Goal: Information Seeking & Learning: Learn about a topic

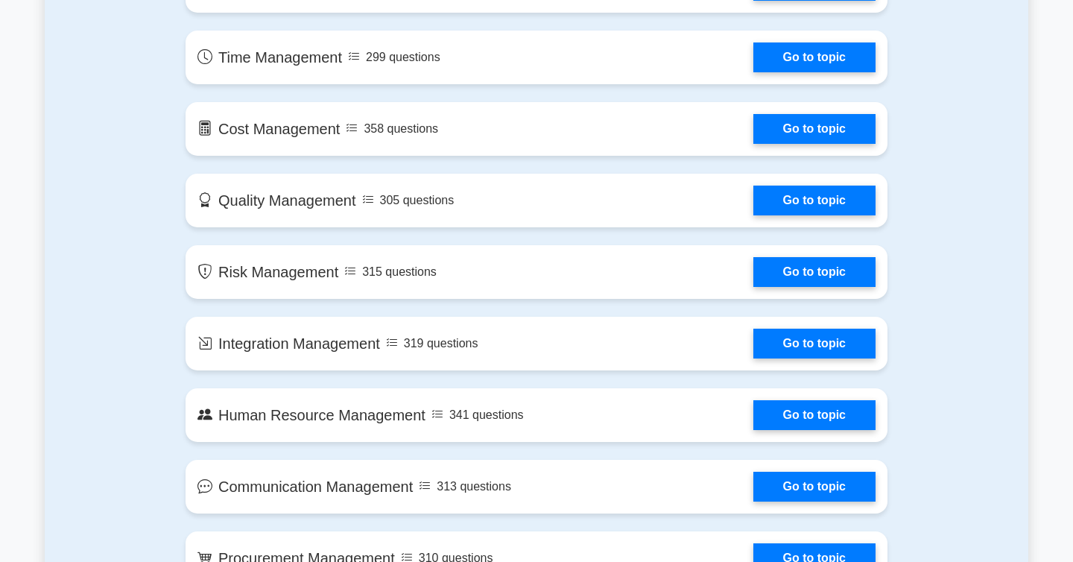
scroll to position [702, 0]
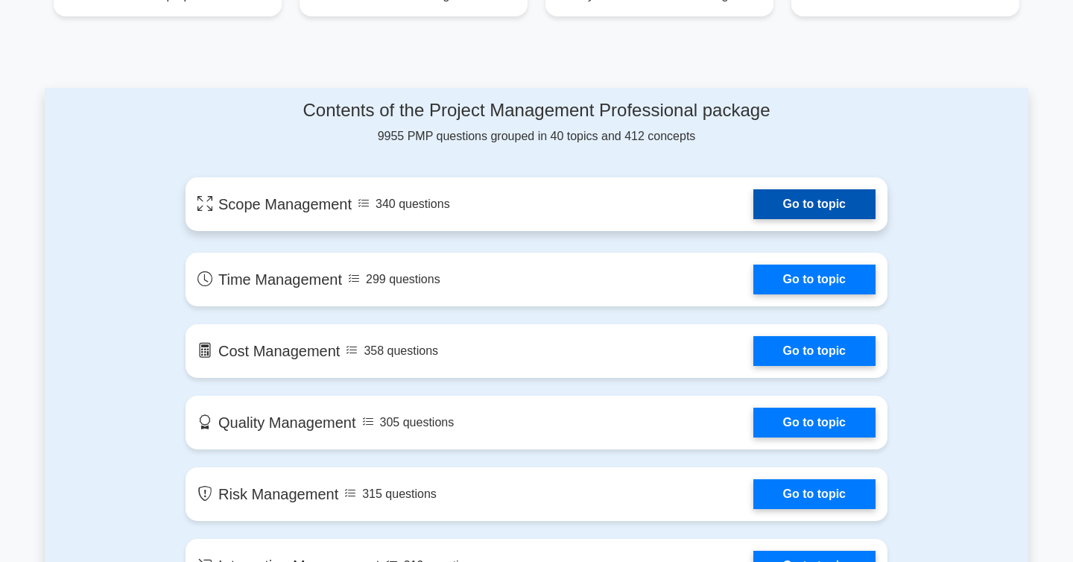
click at [753, 205] on link "Go to topic" at bounding box center [814, 204] width 122 height 30
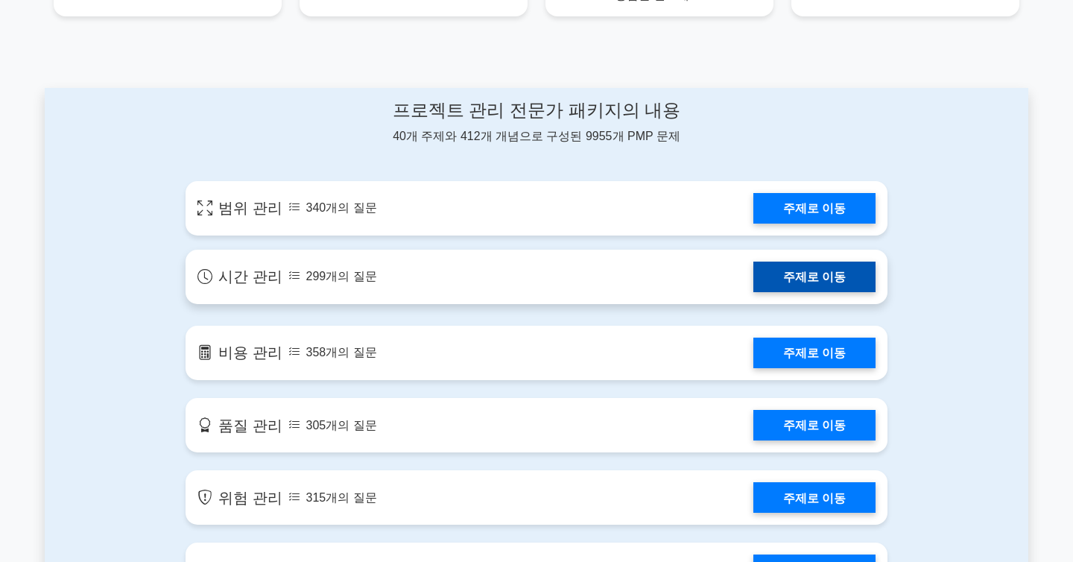
click at [765, 264] on link "주제로 이동" at bounding box center [814, 277] width 122 height 31
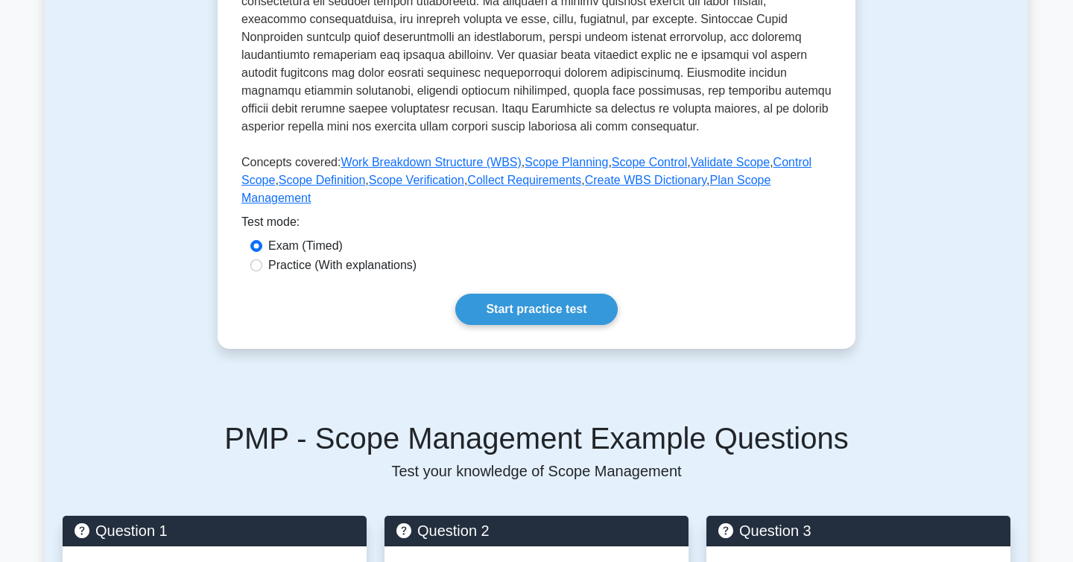
scroll to position [472, 0]
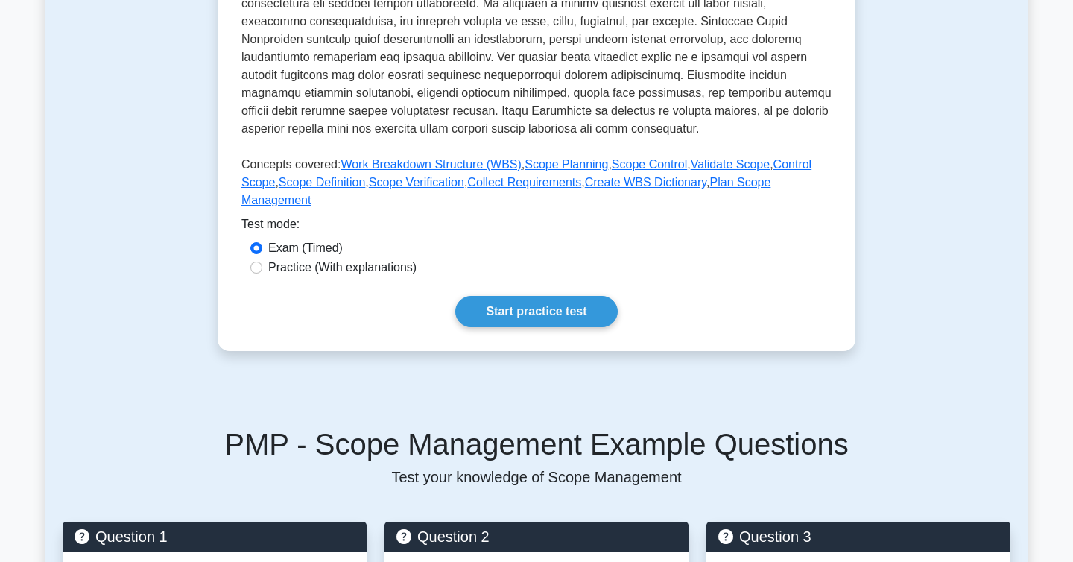
click at [379, 270] on label "Practice (With explanations)" at bounding box center [342, 268] width 148 height 18
click at [262, 270] on input "Practice (With explanations)" at bounding box center [256, 268] width 12 height 12
radio input "true"
click at [511, 315] on link "Start practice test" at bounding box center [536, 311] width 162 height 31
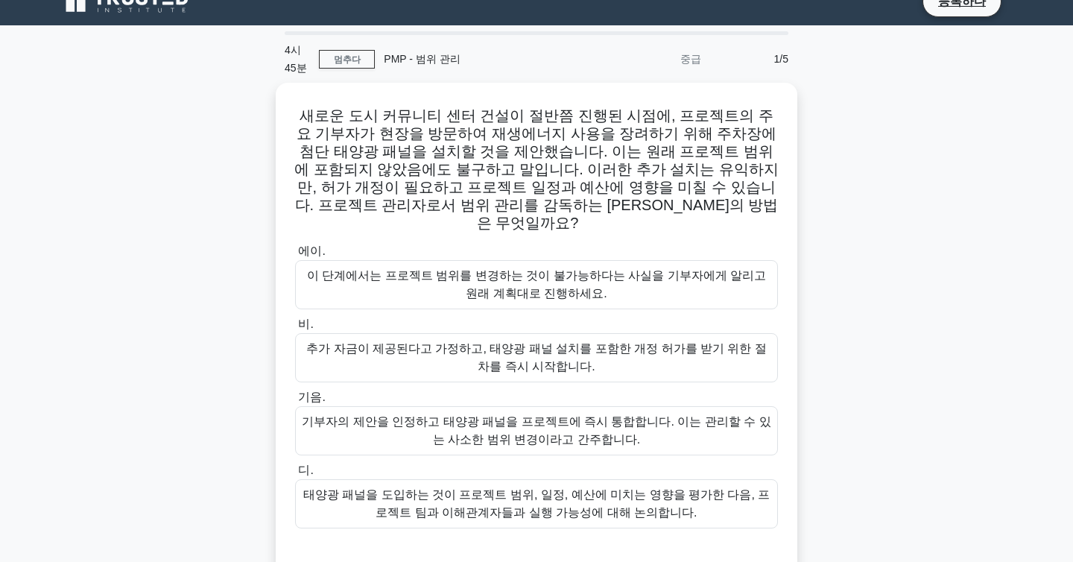
scroll to position [24, 0]
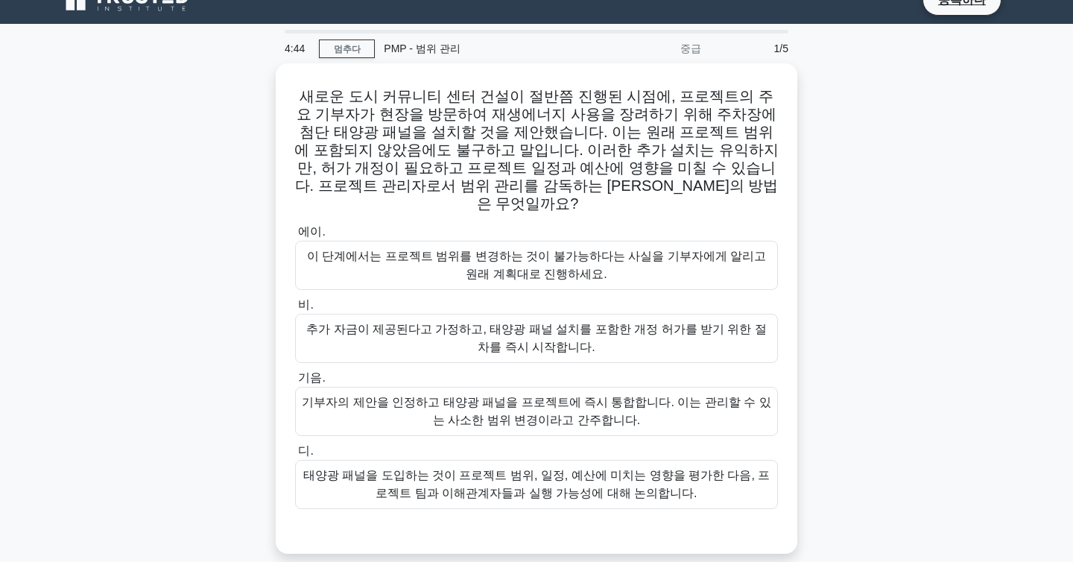
click at [250, 486] on div "새로운 도시 커뮤니티 센터 건설이 절반쯤 진행된 시점에, 프로젝트의 주요 기부자가 현장을 방문하여 재생에너지 사용을 장려하기 위해 주차장에 첨…" at bounding box center [537, 317] width 984 height 508
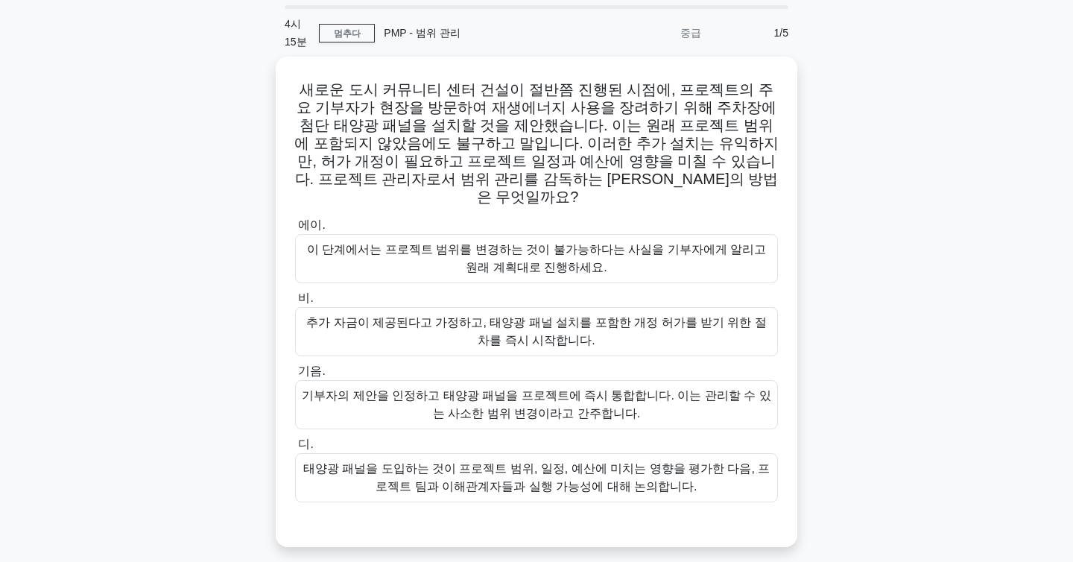
scroll to position [59, 0]
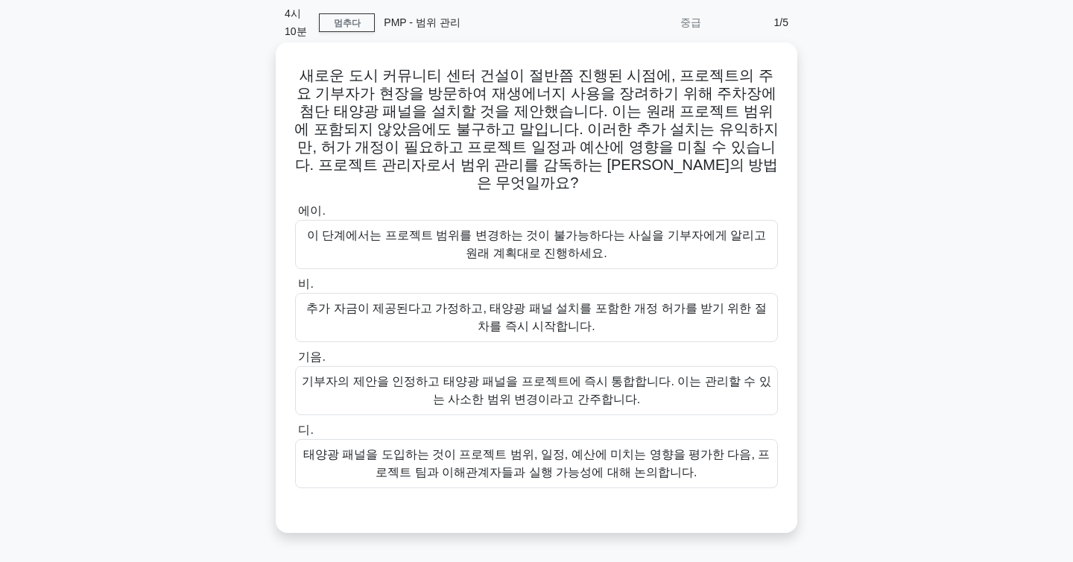
click at [443, 454] on font "태양광 패널을 도입하는 것이 프로젝트 범위, 일정, 예산에 미치는 영향을 평가한 다음, 프로젝트 팀과 이해관계자들과 실행 가능성에 대해 논의합…" at bounding box center [536, 463] width 467 height 31
click at [295, 435] on input "디. 태양광 패널을 도입하는 것이 프로젝트 범위, 일정, 예산에 미치는 영향을 평가한 다음, 프로젝트 팀과 이해관계자들과 실행 가능성에 대해 …" at bounding box center [295, 430] width 0 height 10
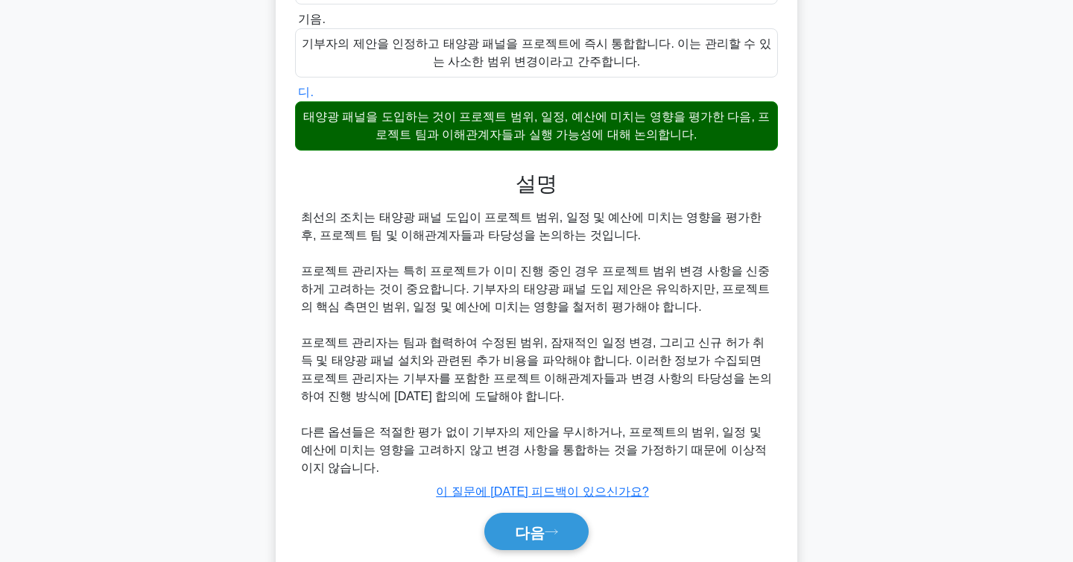
scroll to position [393, 0]
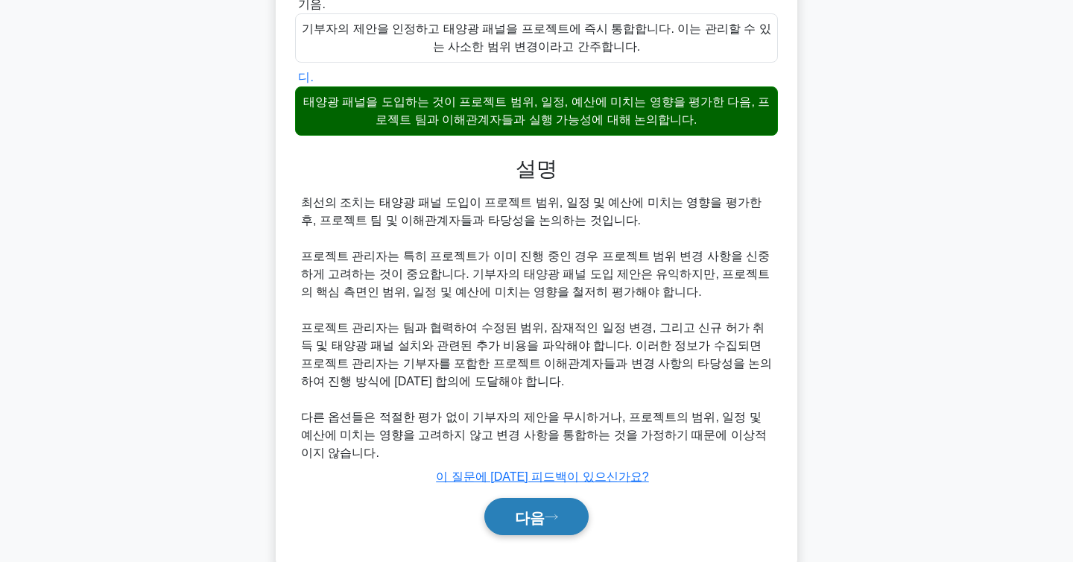
click at [526, 498] on button "다음" at bounding box center [536, 517] width 104 height 38
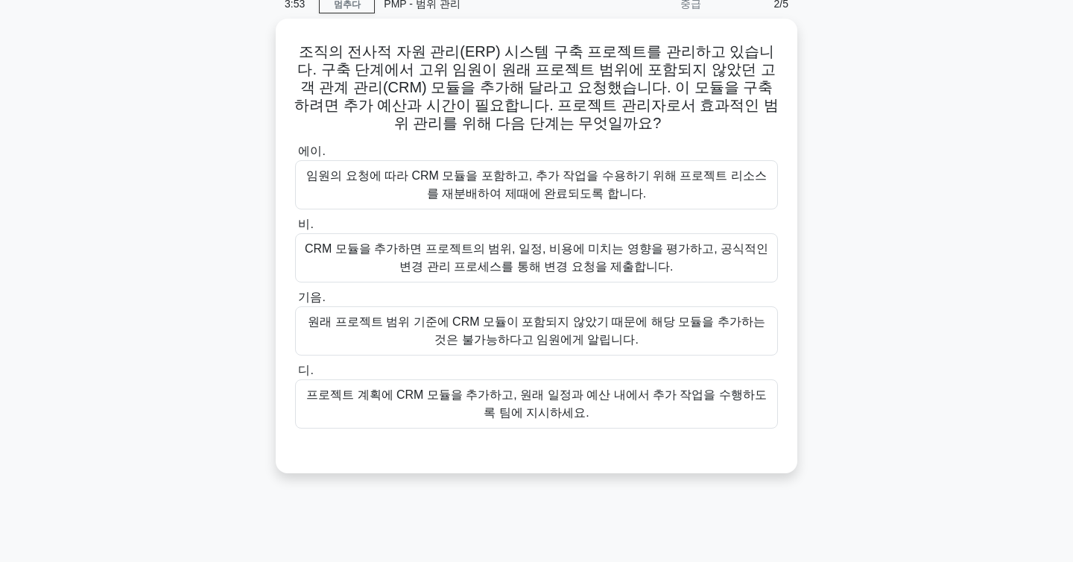
scroll to position [63, 0]
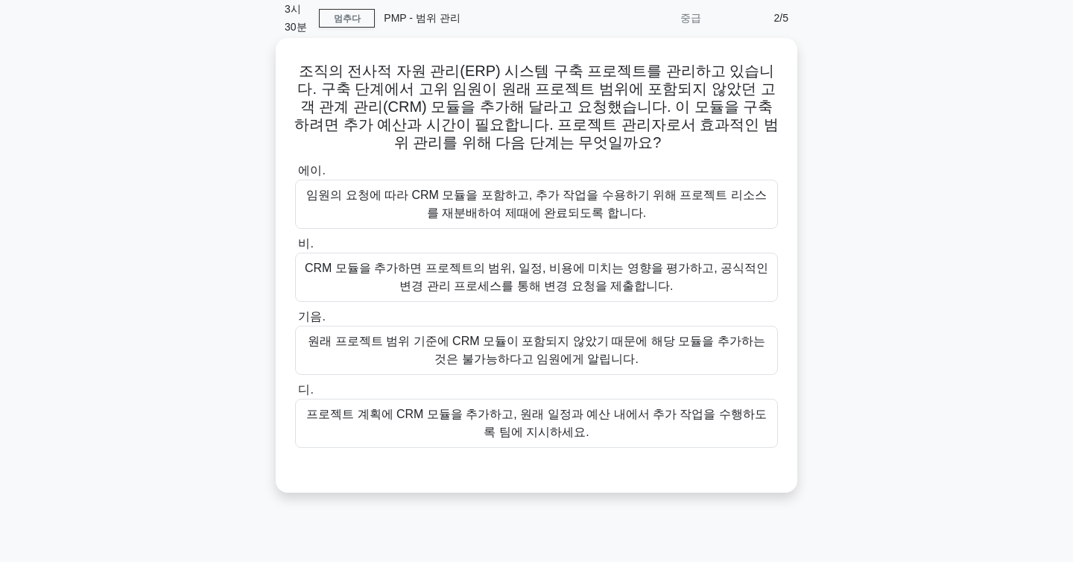
click at [387, 267] on font "CRM 모듈을 추가하면 프로젝트의 범위, 일정, 비용에 미치는 영향을 평가하고, 공식적인 변경 관리 프로세스를 통해 변경 요청을 제출합니다." at bounding box center [536, 277] width 463 height 31
click at [295, 249] on input "비. CRM 모듈을 추가하면 프로젝트의 범위, 일정, 비용에 미치는 영향을 평가하고, 공식적인 변경 관리 프로세스를 통해 변경 요청을 제출합니…" at bounding box center [295, 244] width 0 height 10
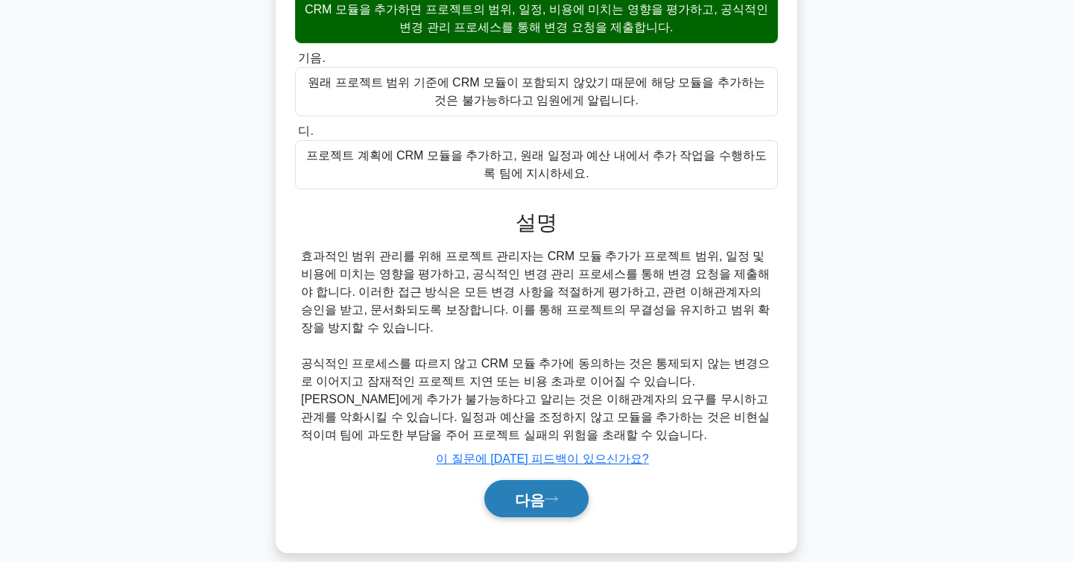
click at [516, 491] on font "다음" at bounding box center [530, 499] width 30 height 16
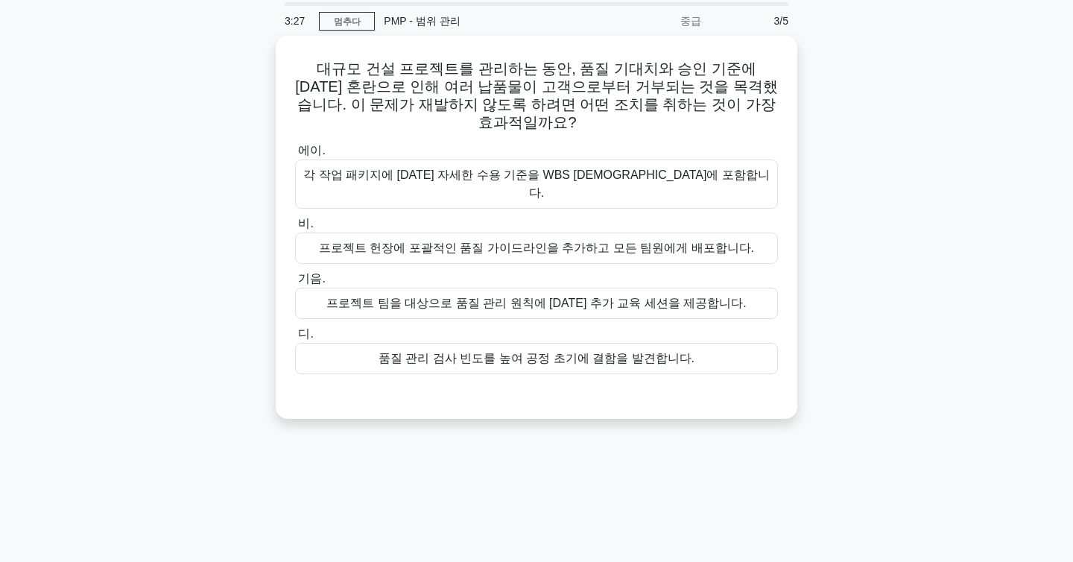
scroll to position [0, 0]
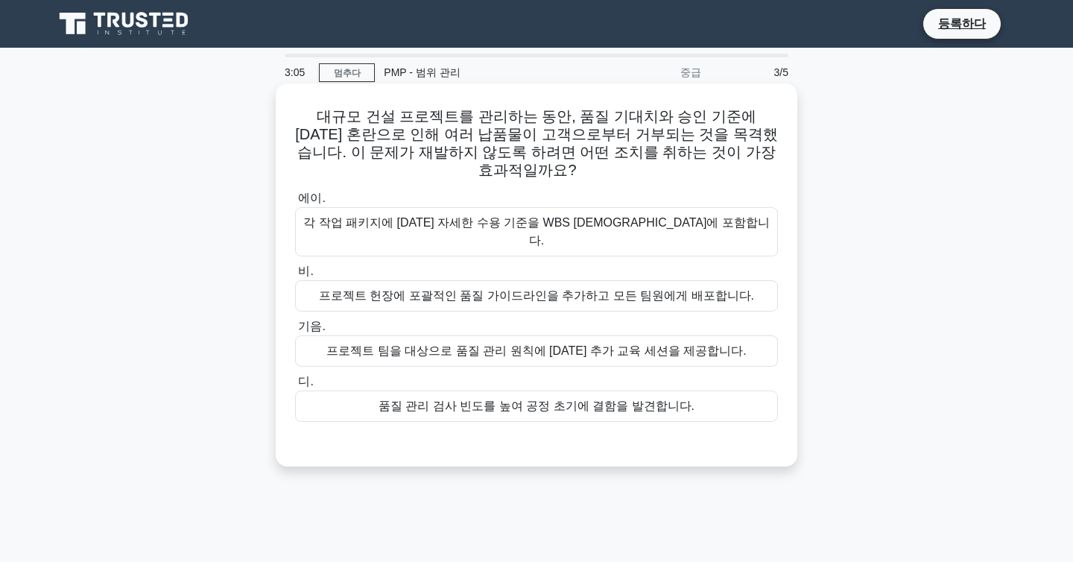
click at [589, 289] on font "프로젝트 헌장에 포괄적인 품질 가이드라인을 추가하고 모든 팀원에게 배포합니다." at bounding box center [536, 295] width 435 height 13
click at [295, 267] on input "비. 프로젝트 헌장에 포괄적인 품질 가이드라인을 추가하고 모든 팀원에게 배포합니다." at bounding box center [295, 272] width 0 height 10
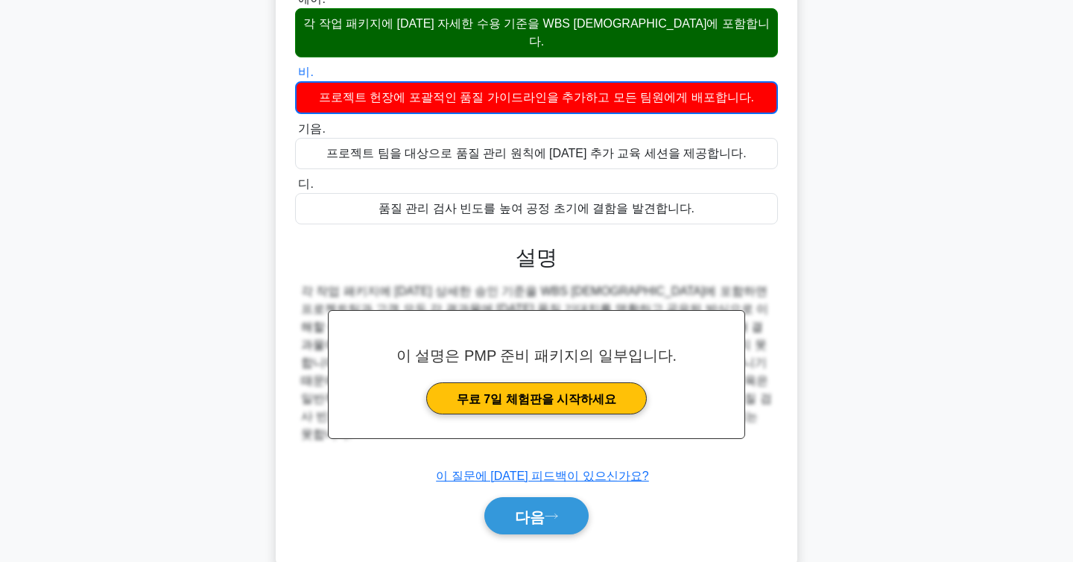
scroll to position [224, 0]
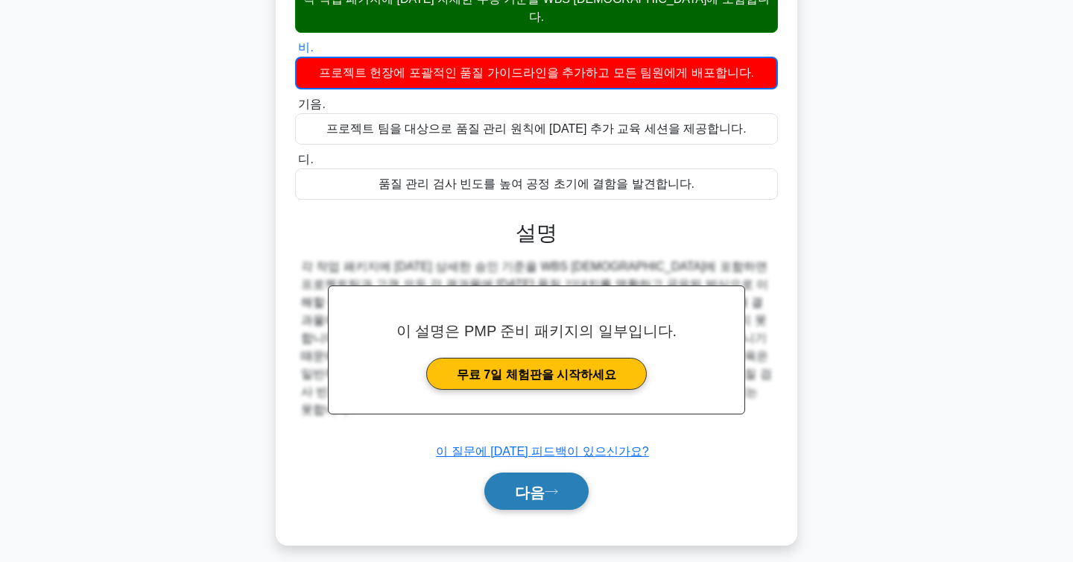
click at [550, 472] on button "다음" at bounding box center [536, 491] width 104 height 38
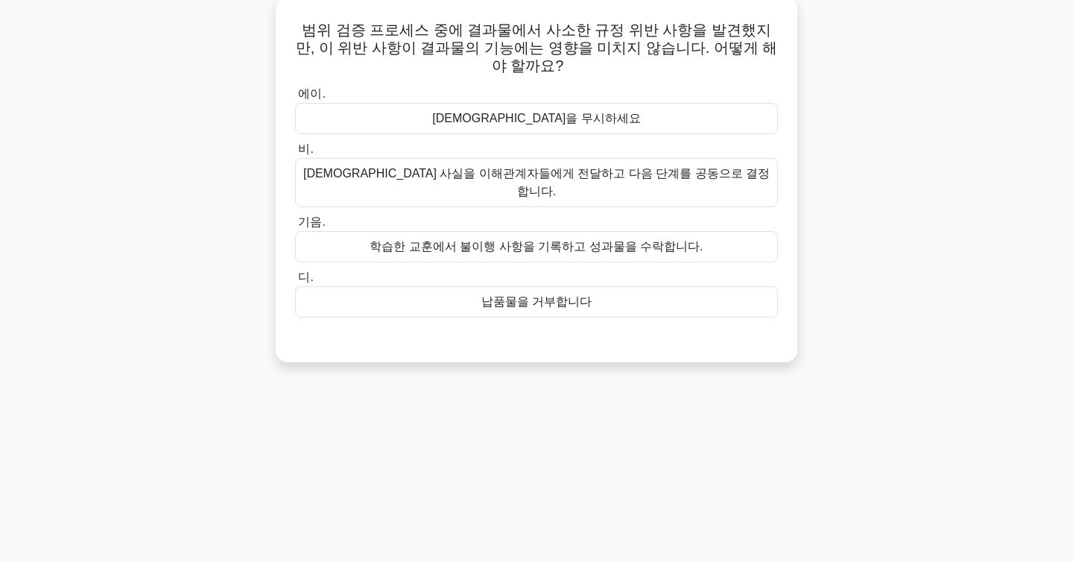
scroll to position [0, 0]
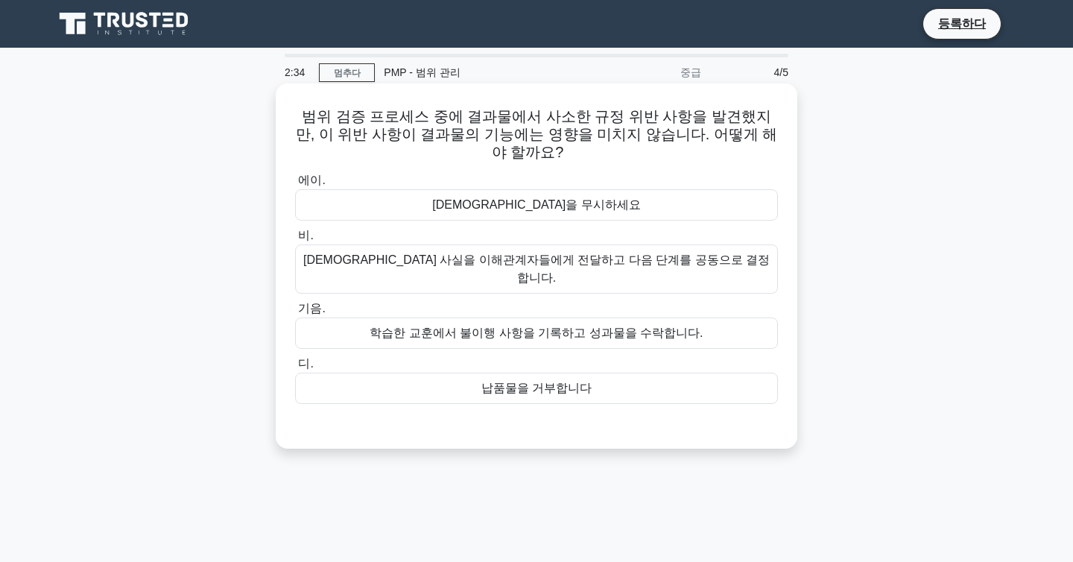
click at [479, 253] on div "불이행 사실을 이해관계자들에게 전달하고 다음 단계를 공동으로 결정합니다." at bounding box center [536, 268] width 483 height 49
click at [295, 241] on input "비. 불이행 사실을 이해관계자들에게 전달하고 다음 단계를 공동으로 결정합니다." at bounding box center [295, 236] width 0 height 10
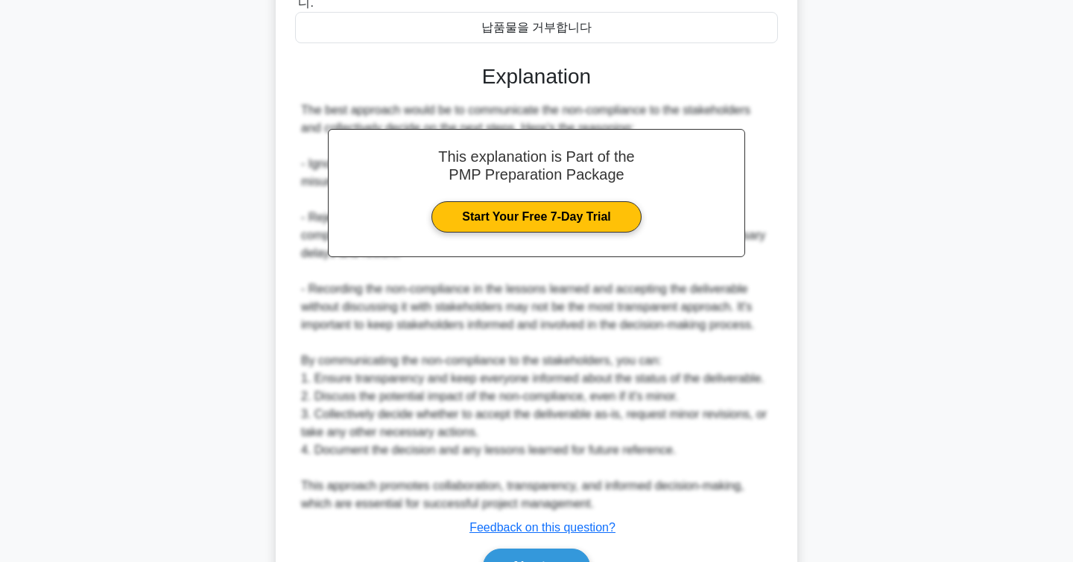
scroll to position [361, 0]
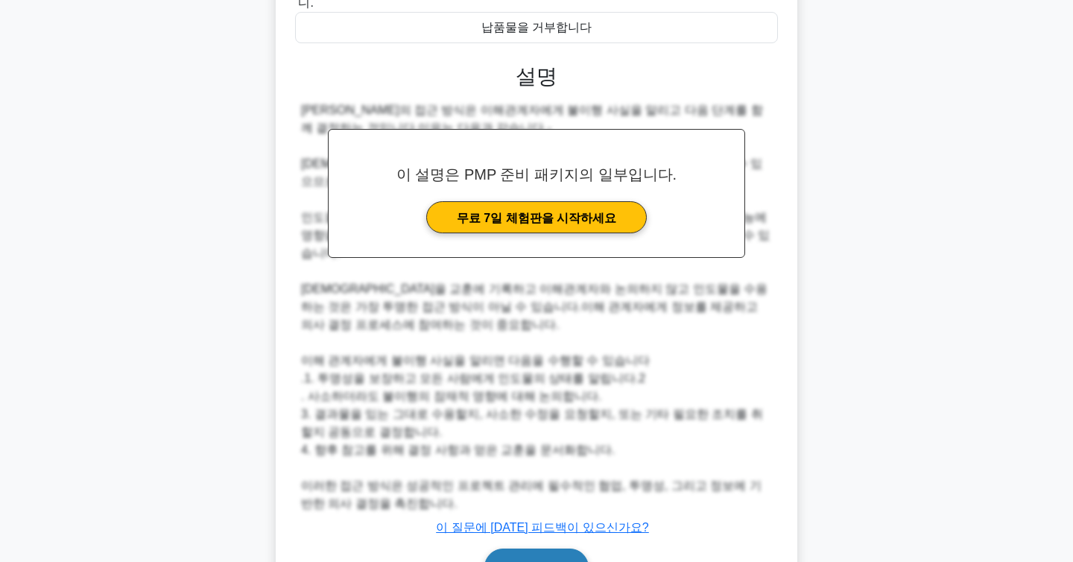
click at [507, 548] on button "다음" at bounding box center [536, 567] width 104 height 38
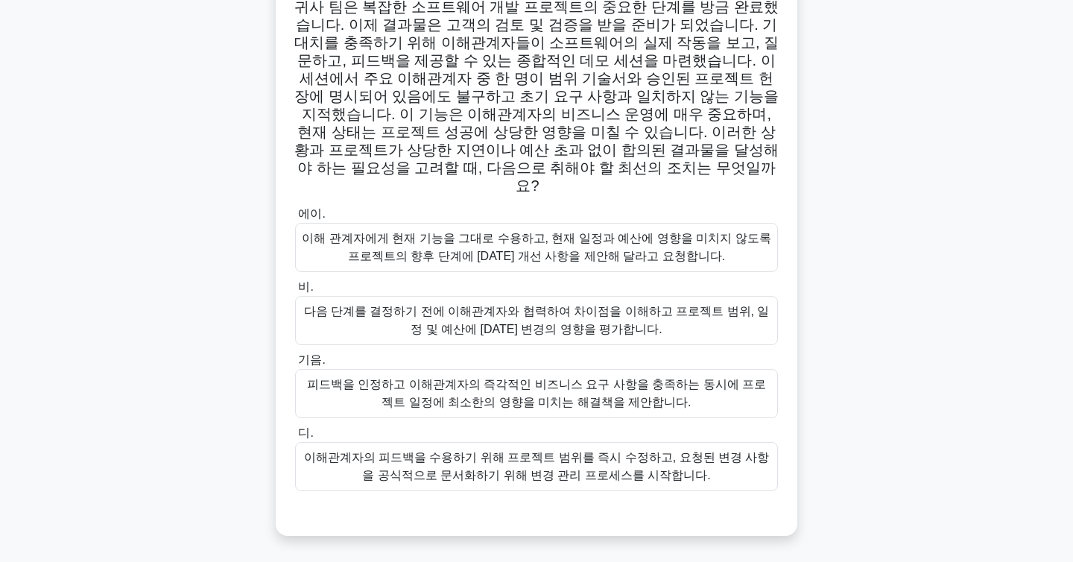
scroll to position [113, 0]
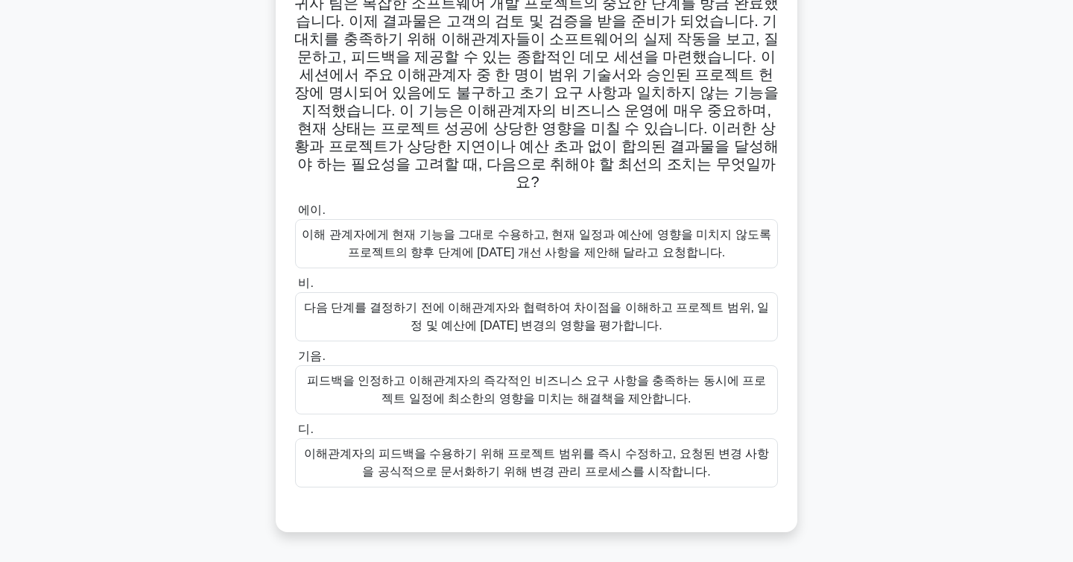
click at [406, 372] on font "피드백을 인정하고 이해관계자의 즉각적인 비즈니스 요구 사항을 충족하는 동시에 프로젝트 일정에 최소한의 영향을 미치는 해결책을 제안합니다." at bounding box center [536, 390] width 469 height 36
click at [295, 359] on input "기음. 피드백을 인정하고 이해관계자의 즉각적인 비즈니스 요구 사항을 충족하는 동시에 프로젝트 일정에 최소한의 영향을 미치는 해결책을 제안합니다." at bounding box center [295, 357] width 0 height 10
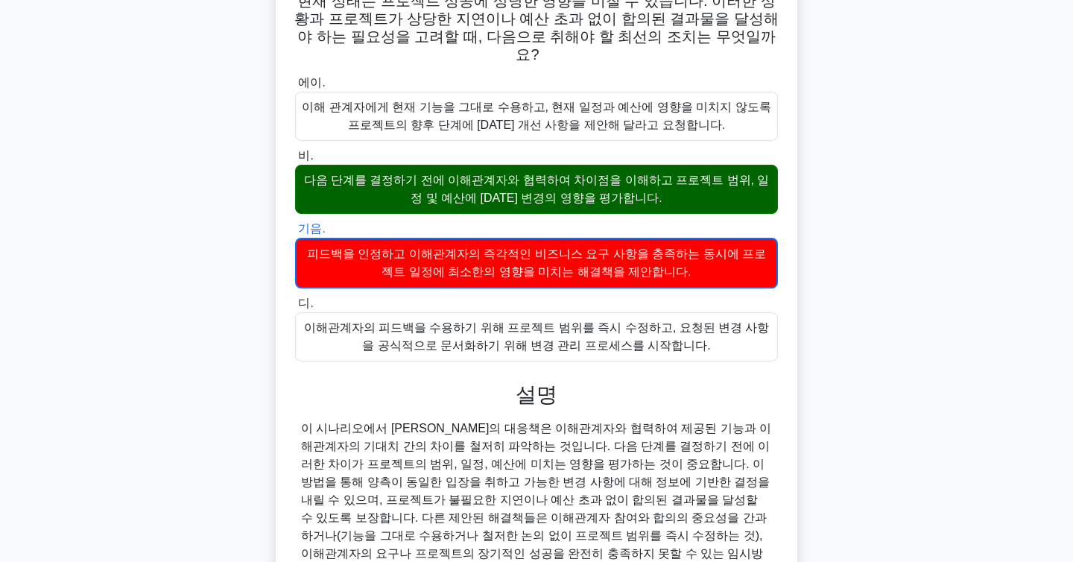
scroll to position [341, 0]
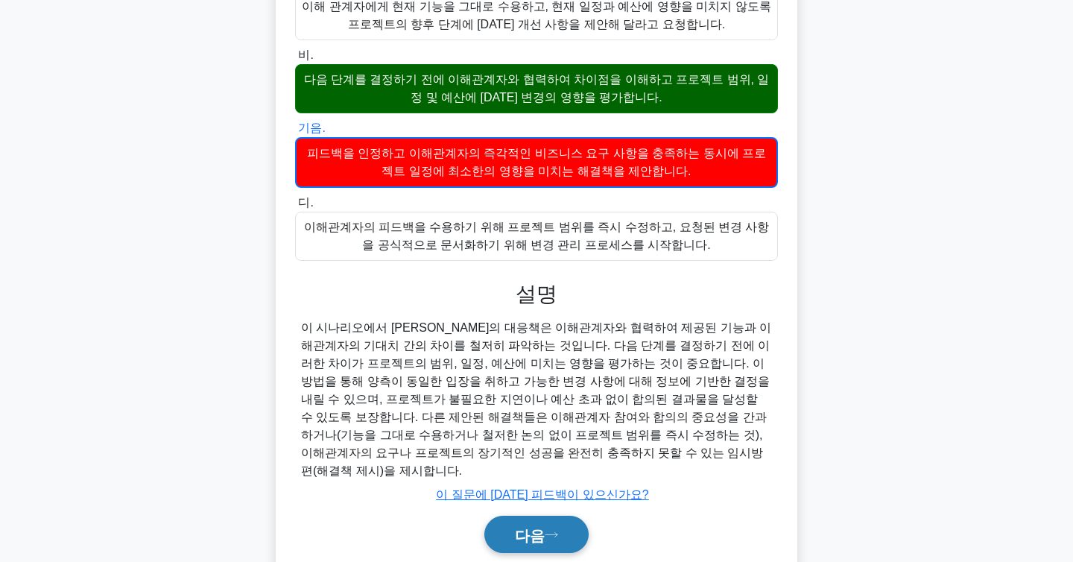
click at [506, 516] on button "다음" at bounding box center [536, 535] width 104 height 38
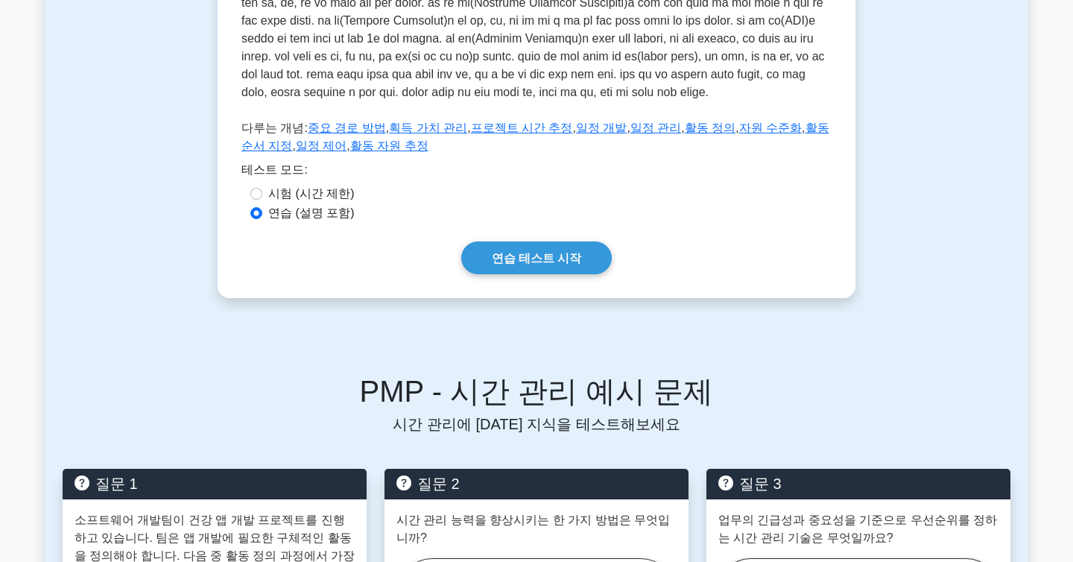
scroll to position [386, 0]
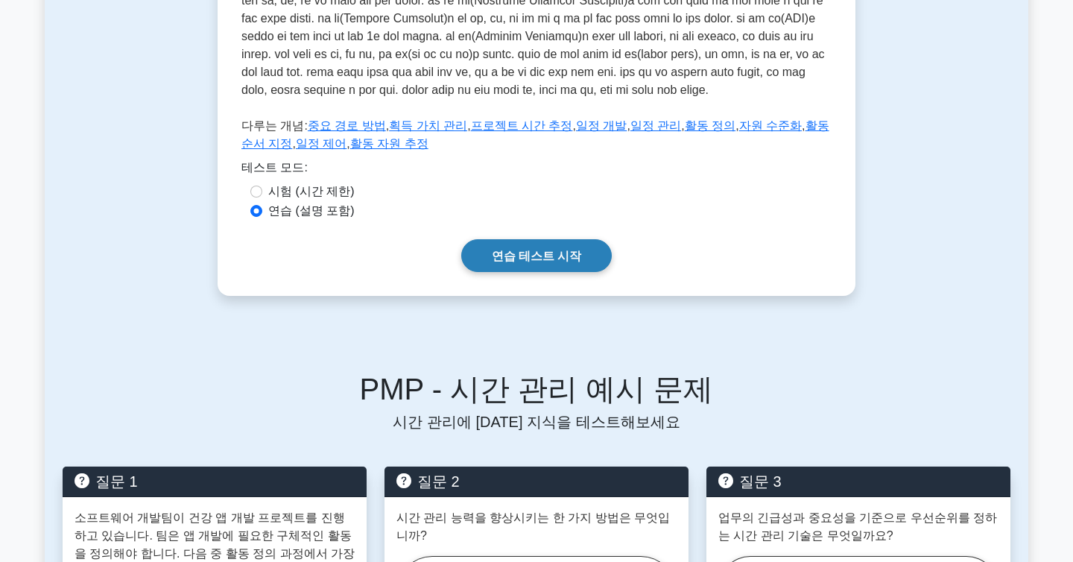
click at [576, 271] on link "연습 테스트 시작" at bounding box center [536, 255] width 151 height 32
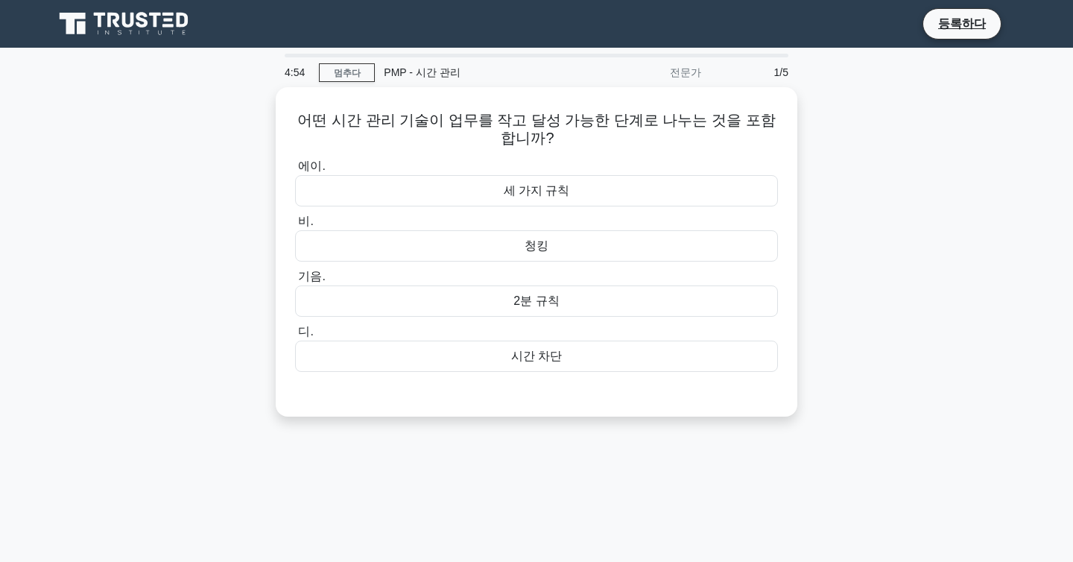
click at [857, 128] on div "어떤 시간 관리 기술이 업무를 작고 달성 가능한 단계로 나누는 것을 포함합니까? .spinner_0XTQ{transform-origin:cen…" at bounding box center [537, 260] width 984 height 347
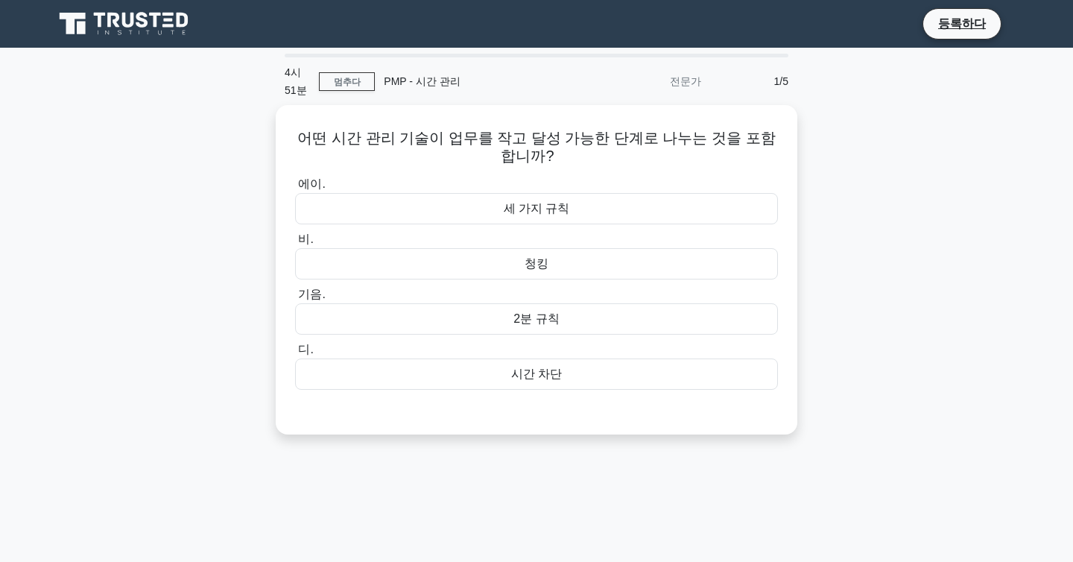
click at [337, 71] on div "4시 51분 멈추다 PMP - 시간 관리 전문가 1/5" at bounding box center [537, 81] width 522 height 48
click at [337, 80] on font "멈추다" at bounding box center [347, 82] width 27 height 10
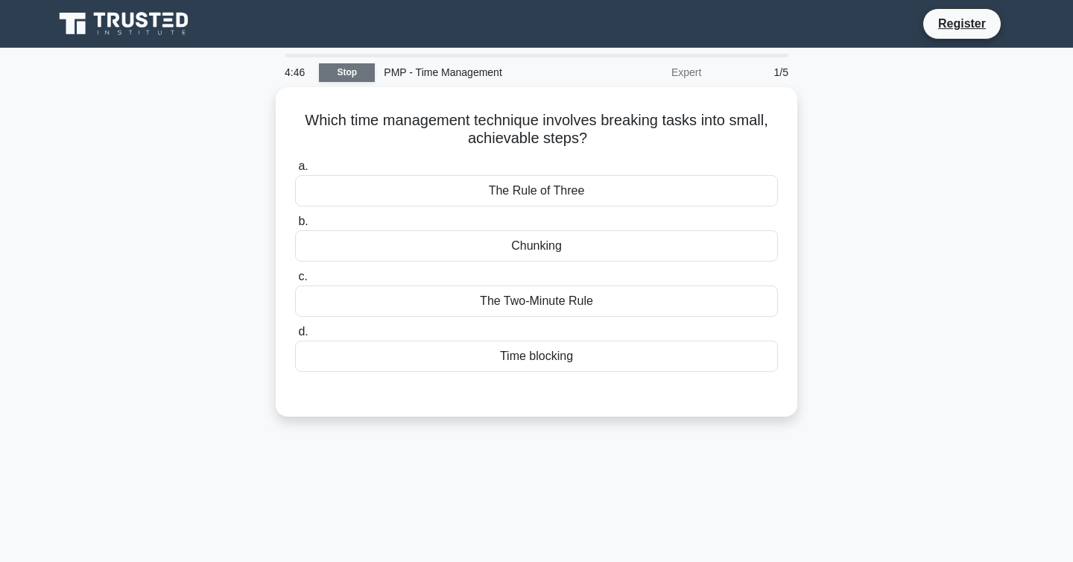
click at [886, 220] on div "Which time management technique involves breaking tasks into small, achievable …" at bounding box center [537, 260] width 984 height 347
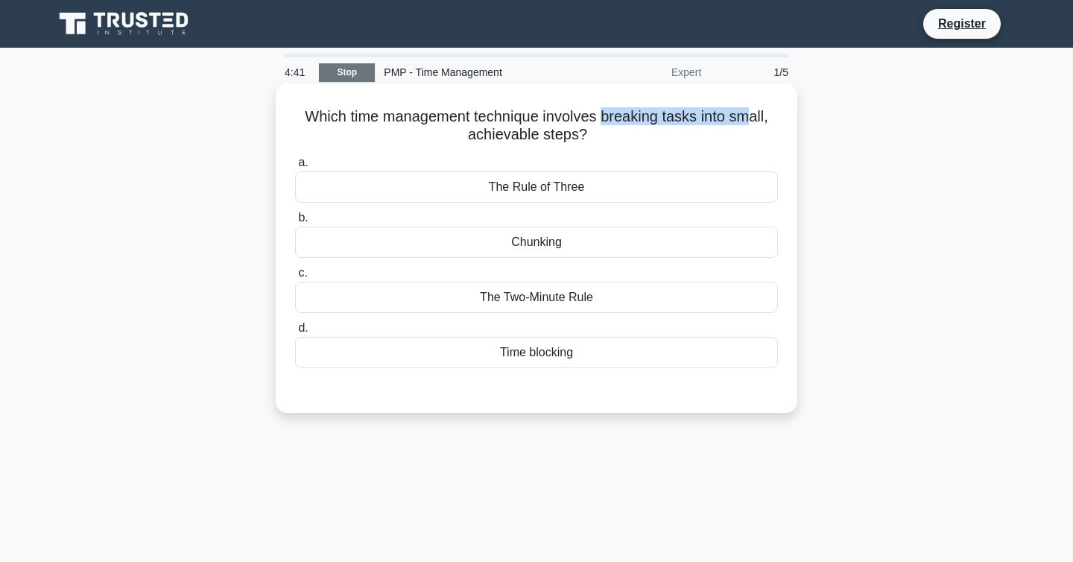
drag, startPoint x: 599, startPoint y: 121, endPoint x: 749, endPoint y: 117, distance: 149.8
click at [749, 117] on h5 "Which time management technique involves breaking tasks into small, achievable …" at bounding box center [537, 125] width 486 height 37
click at [643, 137] on h5 "Which time management technique involves breaking tasks into small, achievable …" at bounding box center [537, 125] width 486 height 37
click at [691, 199] on div "The Rule of Three" at bounding box center [536, 186] width 483 height 31
click at [295, 168] on input "a. The Rule of Three" at bounding box center [295, 163] width 0 height 10
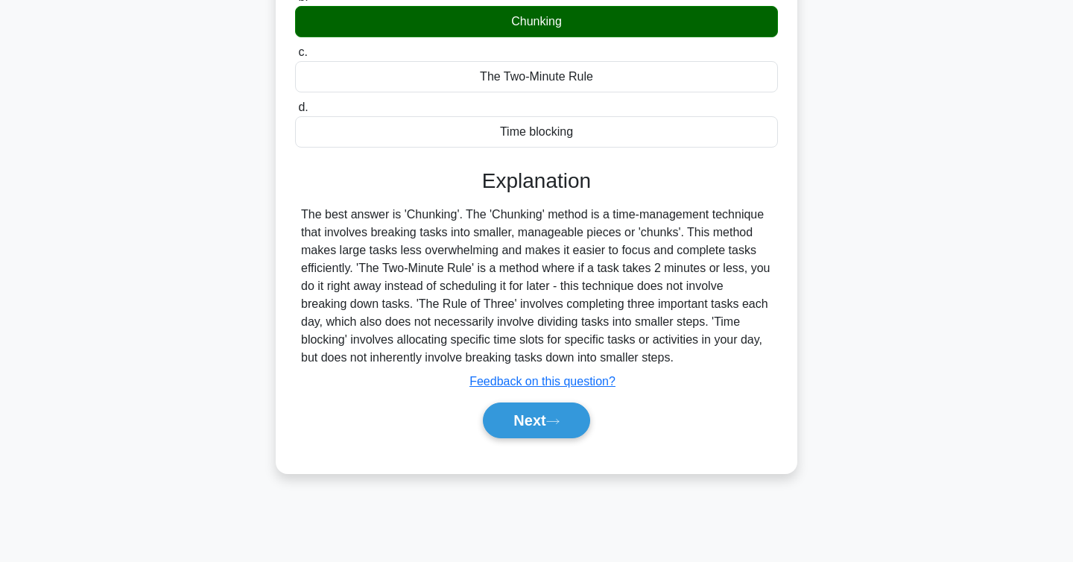
scroll to position [243, 0]
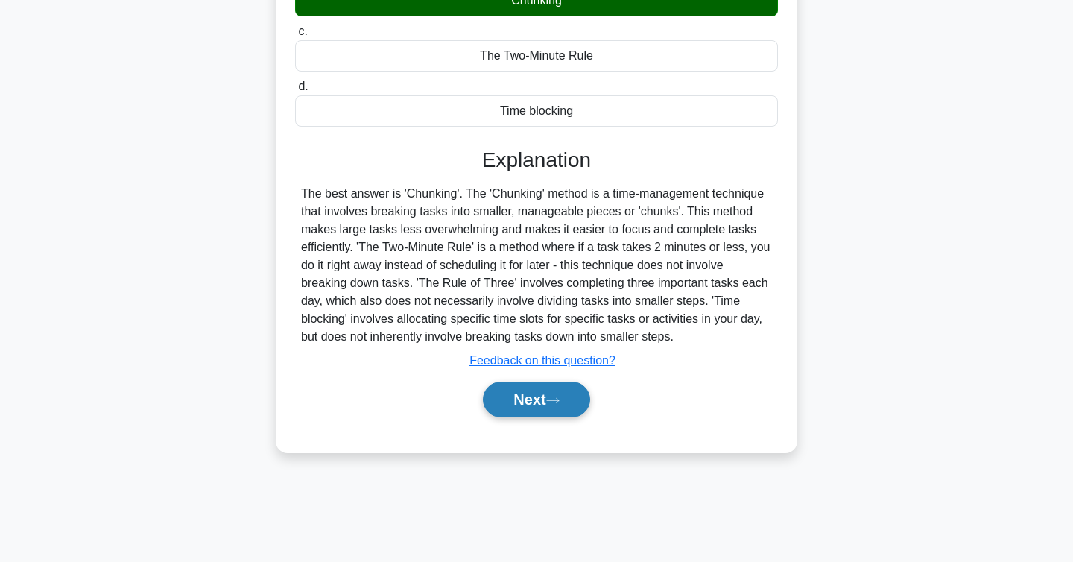
click at [559, 394] on button "Next" at bounding box center [536, 399] width 107 height 36
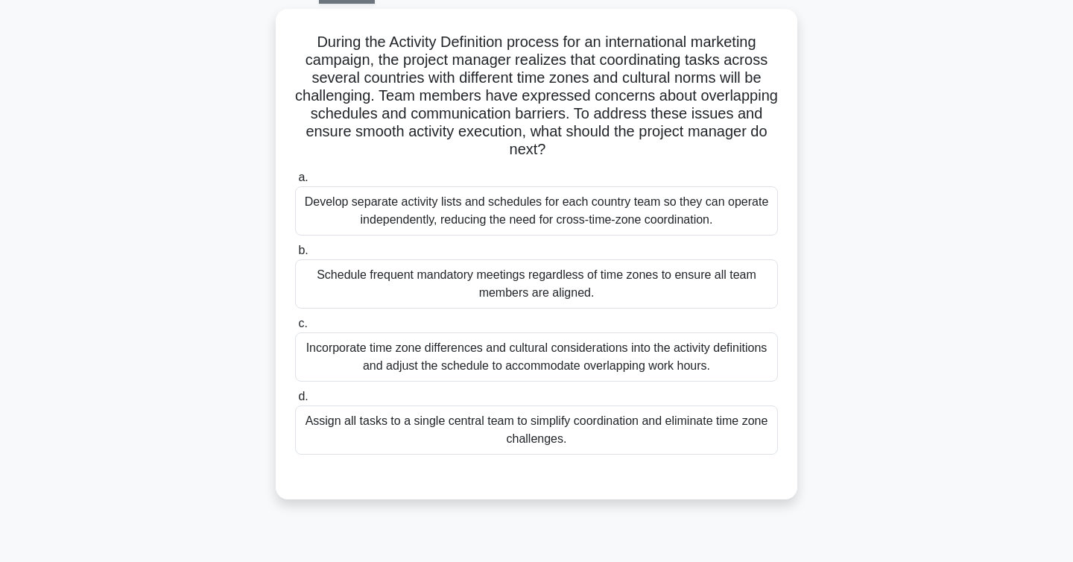
scroll to position [0, 0]
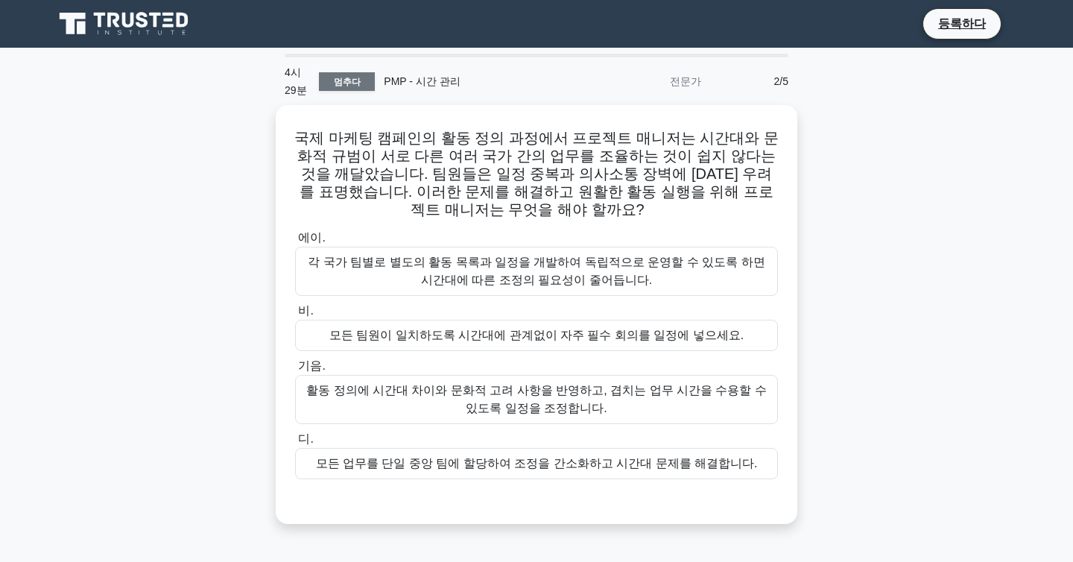
click at [166, 188] on div "국제 마케팅 캠페인의 활동 정의 과정에서 프로젝트 매니저는 시간대와 문화적 규범이 서로 다른 여러 국가 간의 업무를 조율하는 것이 쉽지 않다는…" at bounding box center [537, 323] width 984 height 437
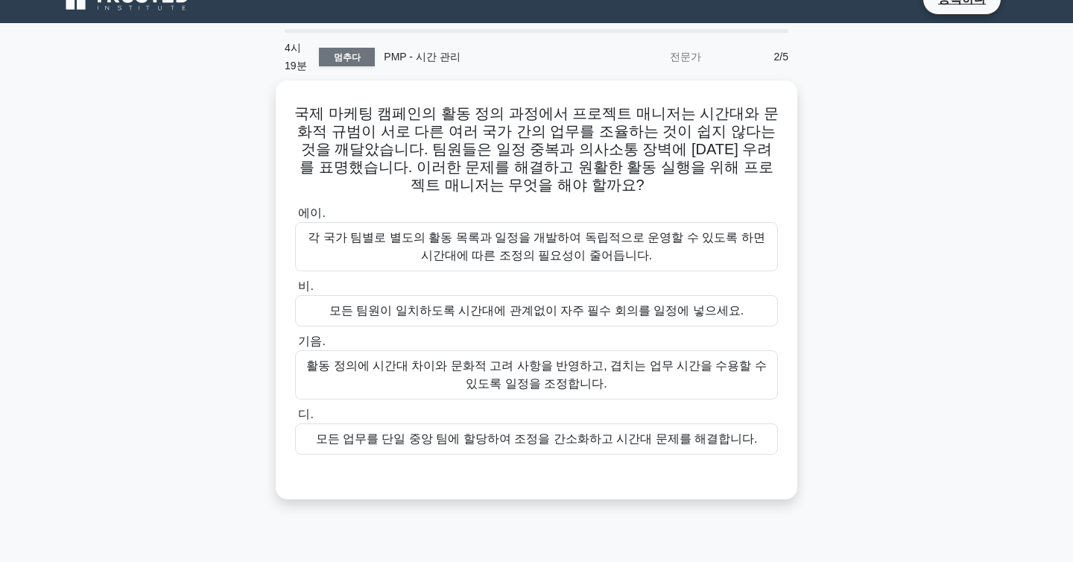
scroll to position [19, 0]
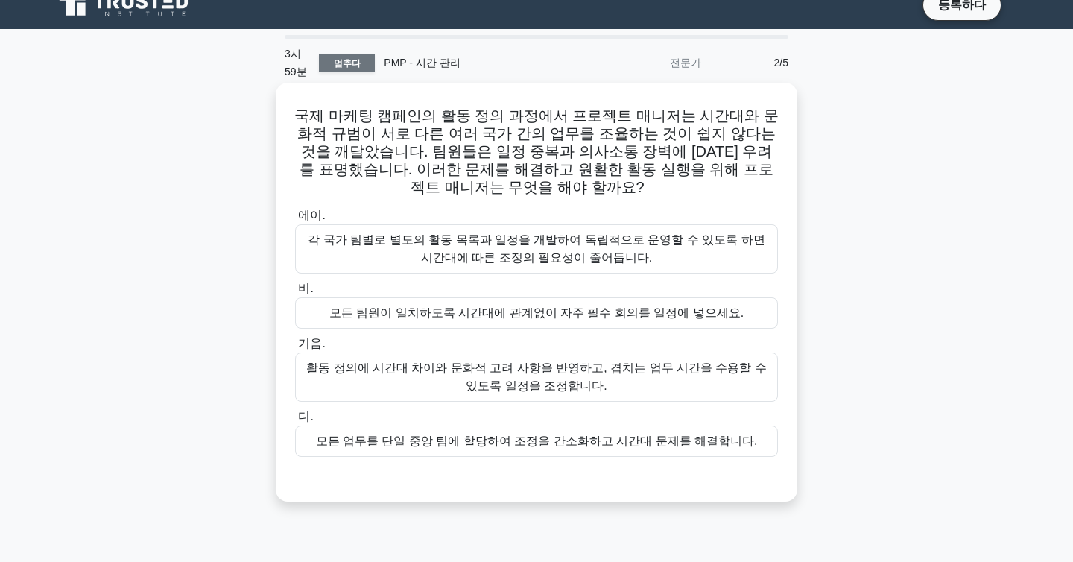
click at [449, 367] on font "활동 정의에 시간대 차이와 문화적 고려 사항을 반영하고, 겹치는 업무 시간을 수용할 수 있도록 일정을 조정합니다." at bounding box center [536, 377] width 469 height 36
click at [295, 349] on input "기음. 활동 정의에 시간대 차이와 문화적 고려 사항을 반영하고, 겹치는 업무 시간을 수용할 수 있도록 일정을 조정합니다." at bounding box center [295, 344] width 0 height 10
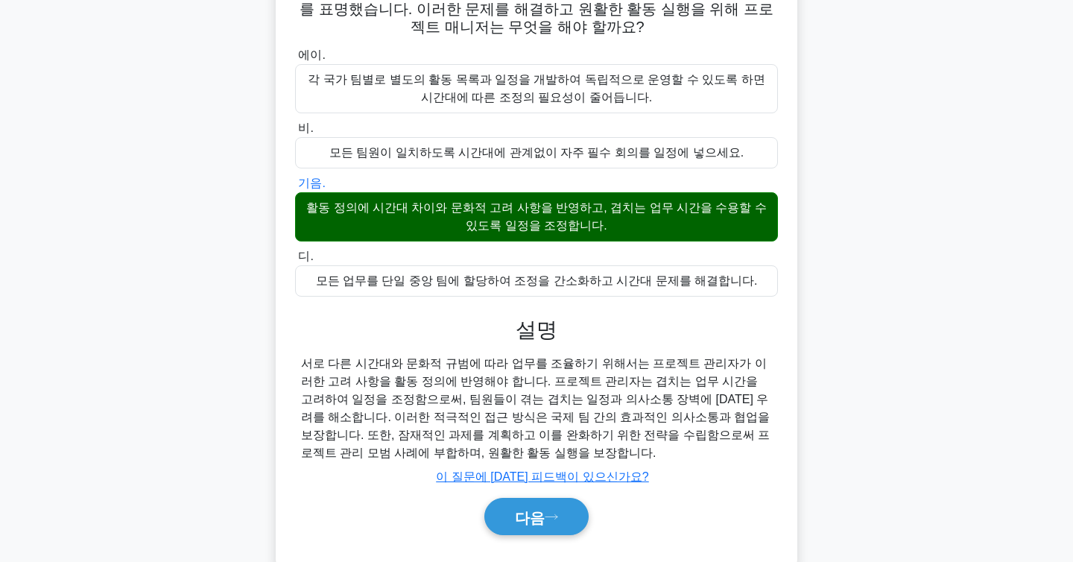
scroll to position [243, 0]
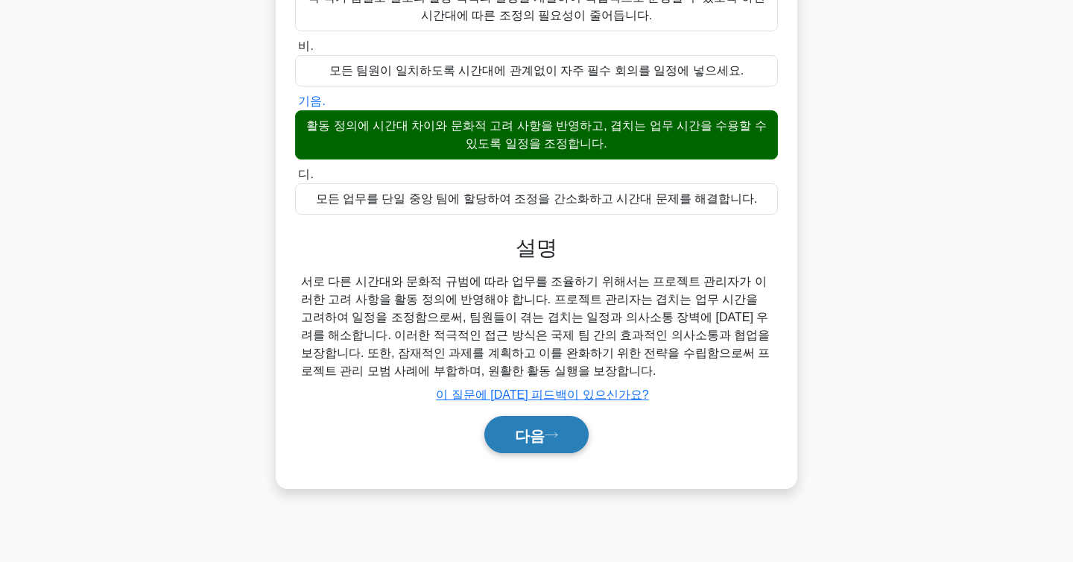
click at [533, 433] on button "다음" at bounding box center [536, 435] width 104 height 38
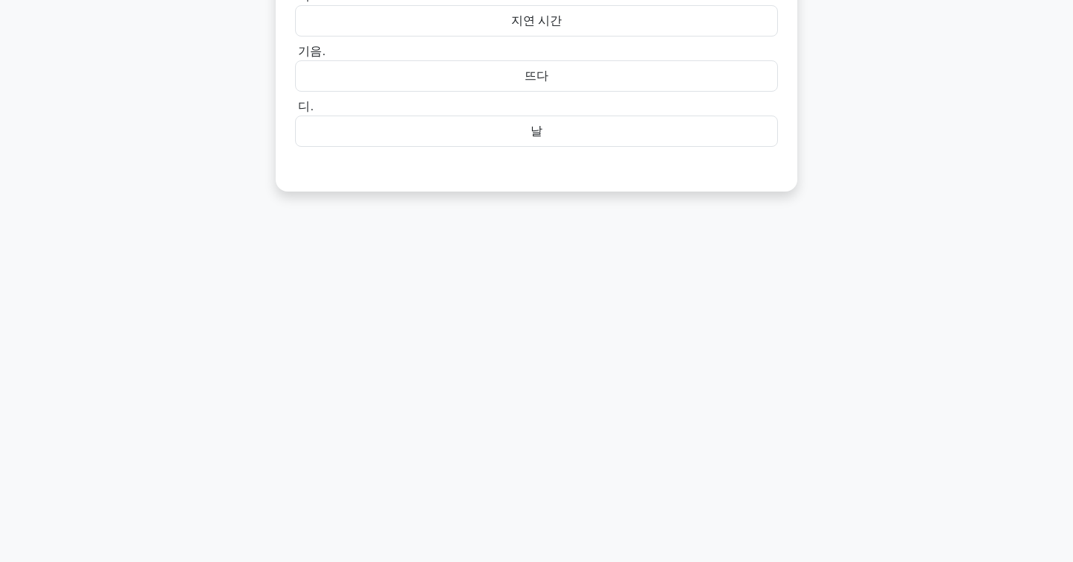
scroll to position [0, 0]
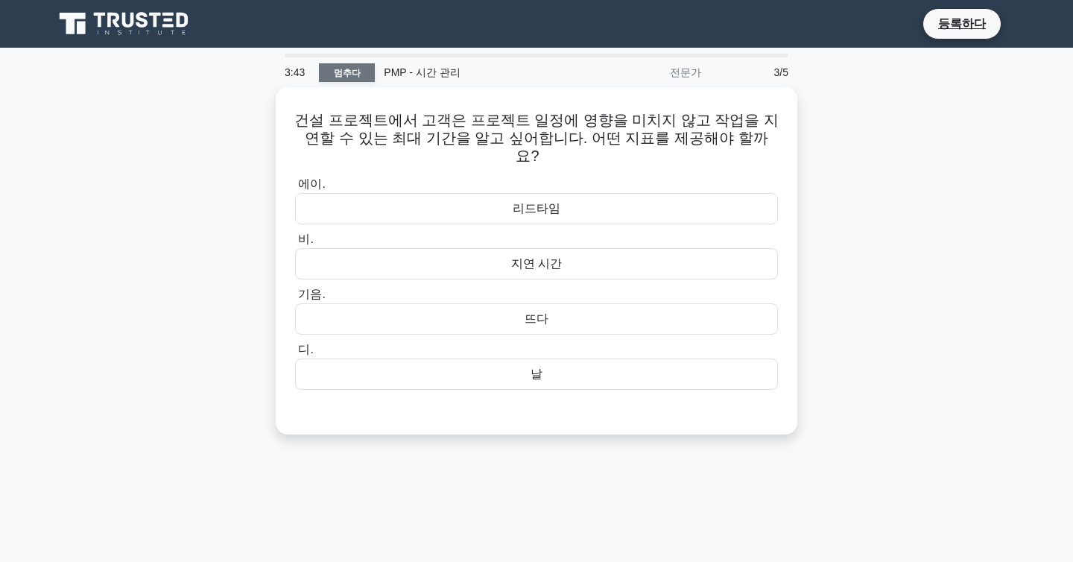
click at [885, 149] on div "건설 프로젝트에서 고객은 프로젝트 일정에 영향을 미치지 않고 작업을 지연할 수 있는 최대 기간을 알고 싶어합니다. 어떤 지표를 제공해야 할까요…" at bounding box center [537, 269] width 984 height 365
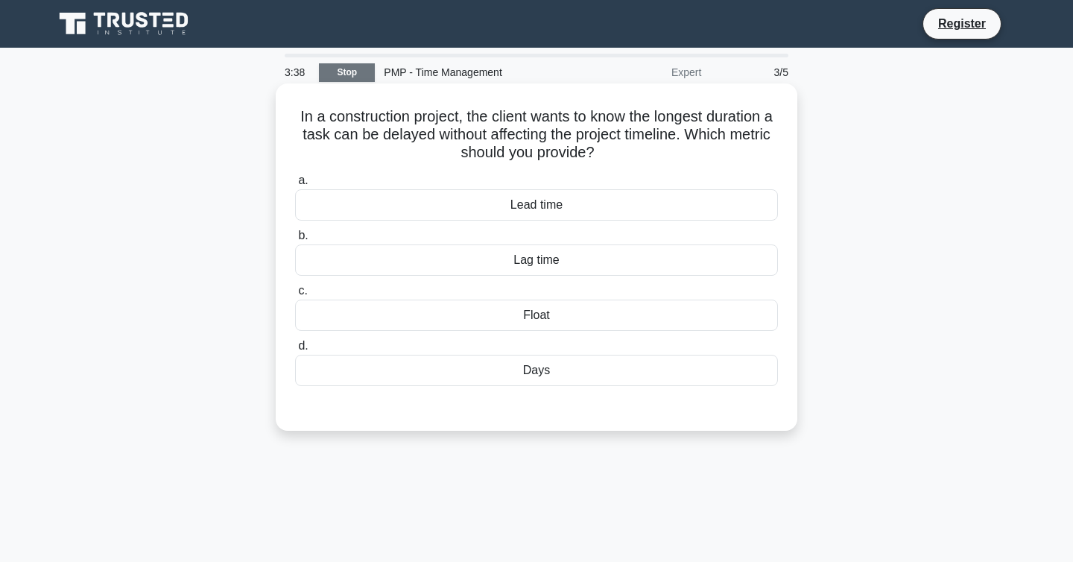
click at [533, 153] on h5 "In a construction project, the client wants to know the longest duration a task…" at bounding box center [537, 134] width 486 height 55
click at [560, 198] on div "Lead time" at bounding box center [536, 204] width 483 height 31
click at [295, 186] on input "a. Lead time" at bounding box center [295, 181] width 0 height 10
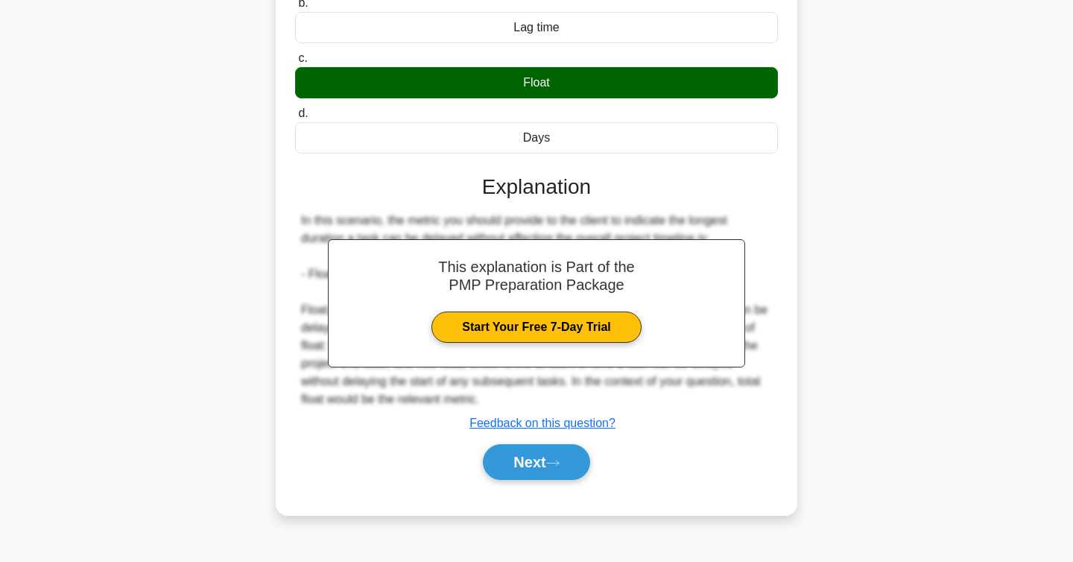
scroll to position [243, 0]
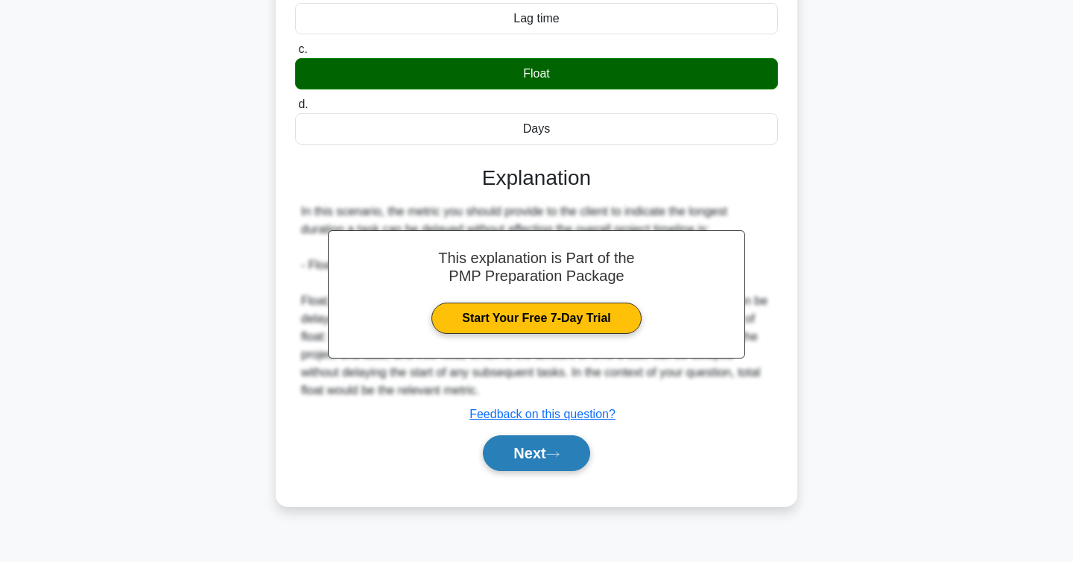
click at [498, 461] on button "Next" at bounding box center [536, 453] width 107 height 36
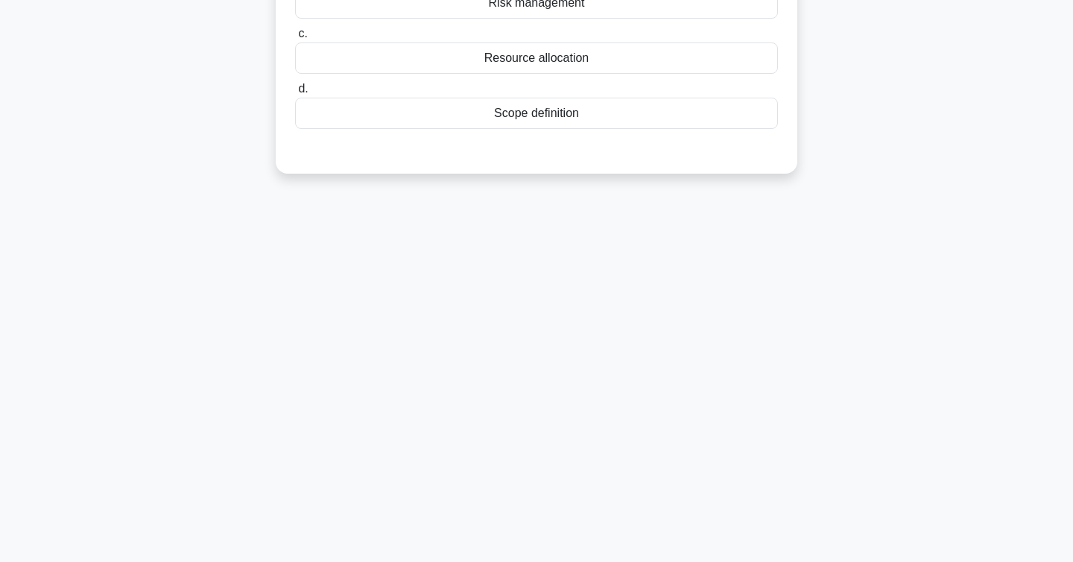
scroll to position [0, 0]
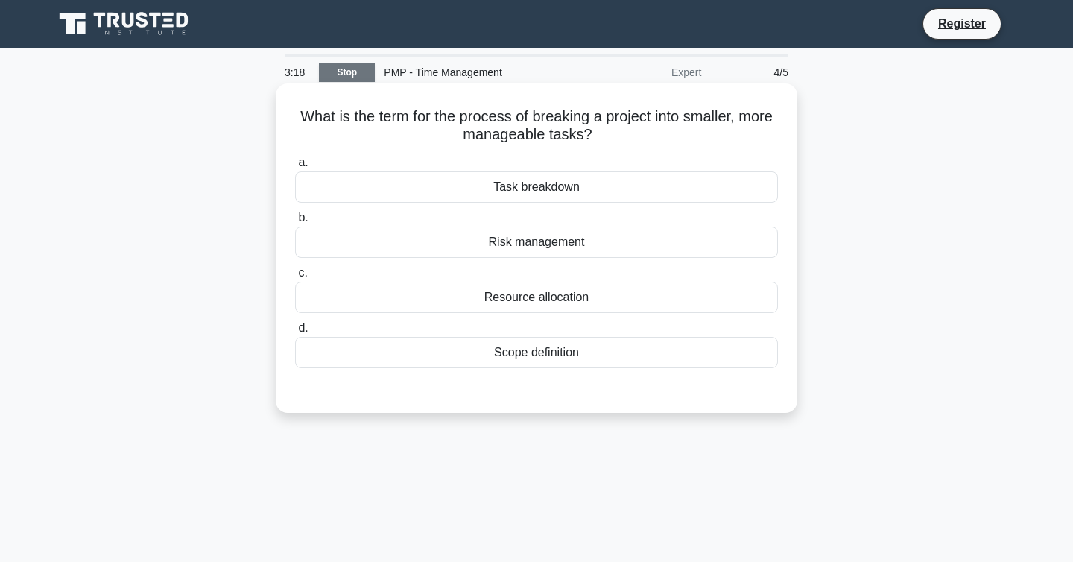
click at [576, 136] on h5 "What is the term for the process of breaking a project into smaller, more manag…" at bounding box center [537, 125] width 486 height 37
click at [556, 189] on div "Task breakdown" at bounding box center [536, 186] width 483 height 31
click at [295, 168] on input "a. Task breakdown" at bounding box center [295, 163] width 0 height 10
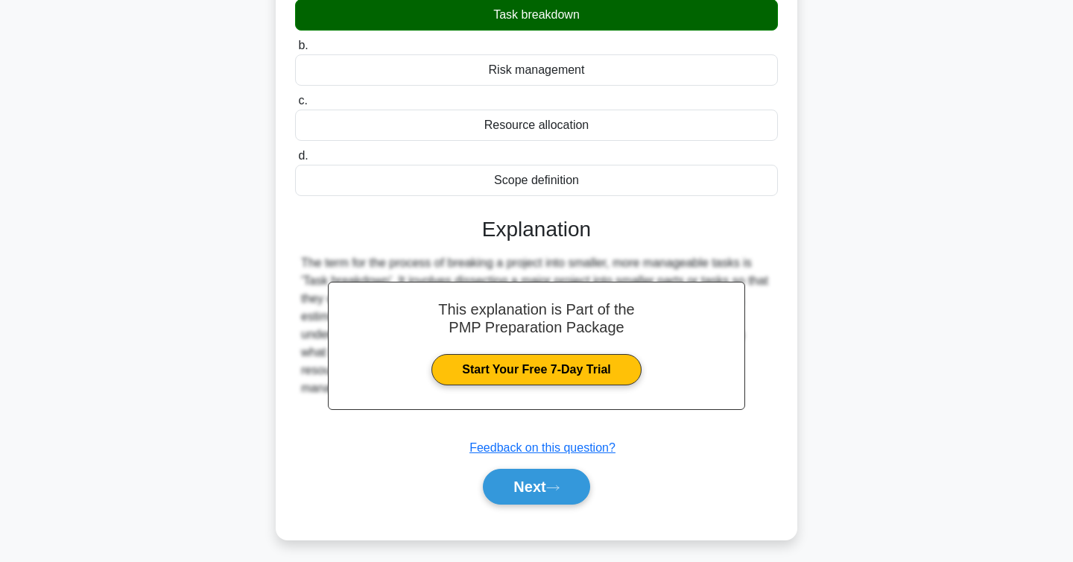
scroll to position [243, 0]
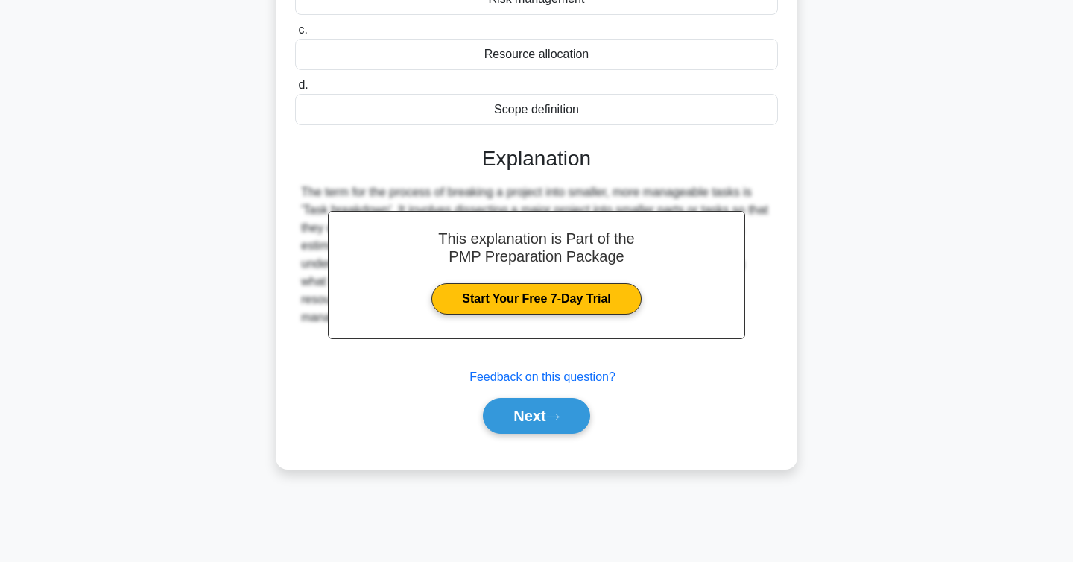
click at [508, 436] on div "Next" at bounding box center [536, 416] width 483 height 48
click at [513, 430] on button "Next" at bounding box center [536, 416] width 107 height 36
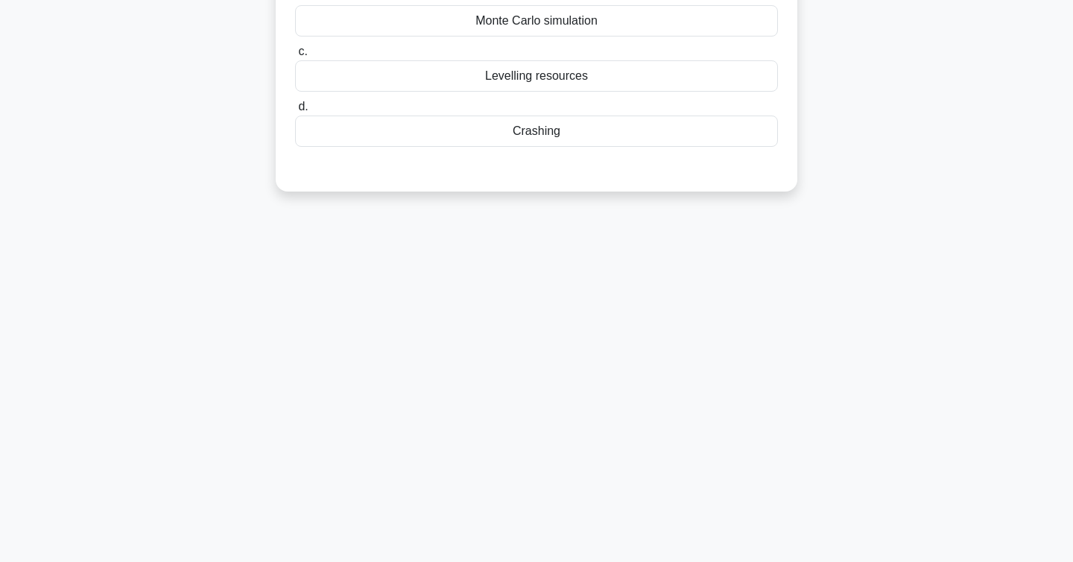
scroll to position [0, 0]
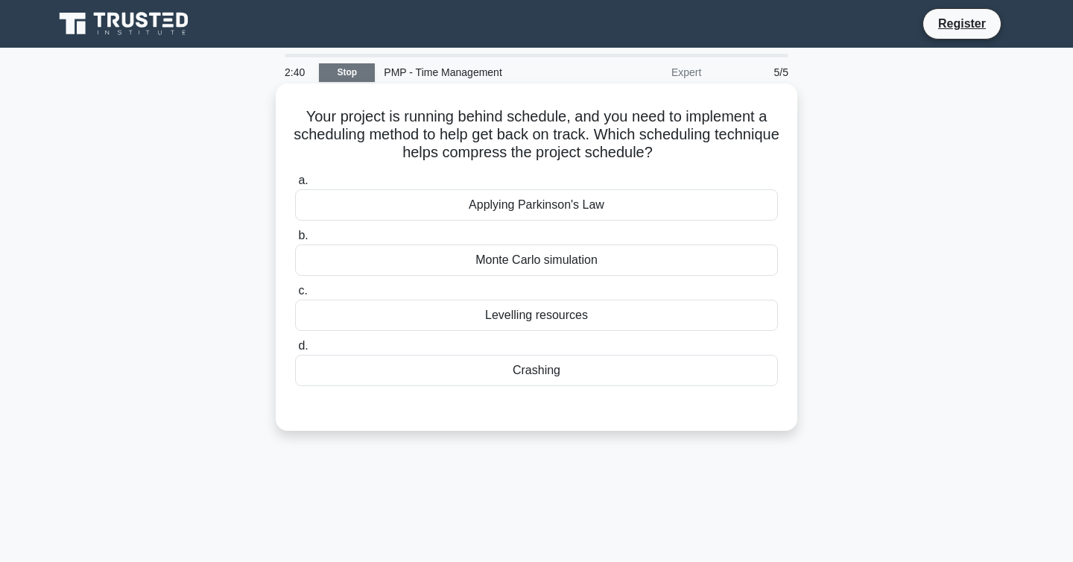
click at [525, 128] on h5 "Your project is running behind schedule, and you need to implement a scheduling…" at bounding box center [537, 134] width 486 height 55
click at [557, 324] on div "Levelling resources" at bounding box center [536, 315] width 483 height 31
click at [295, 296] on input "c. Levelling resources" at bounding box center [295, 291] width 0 height 10
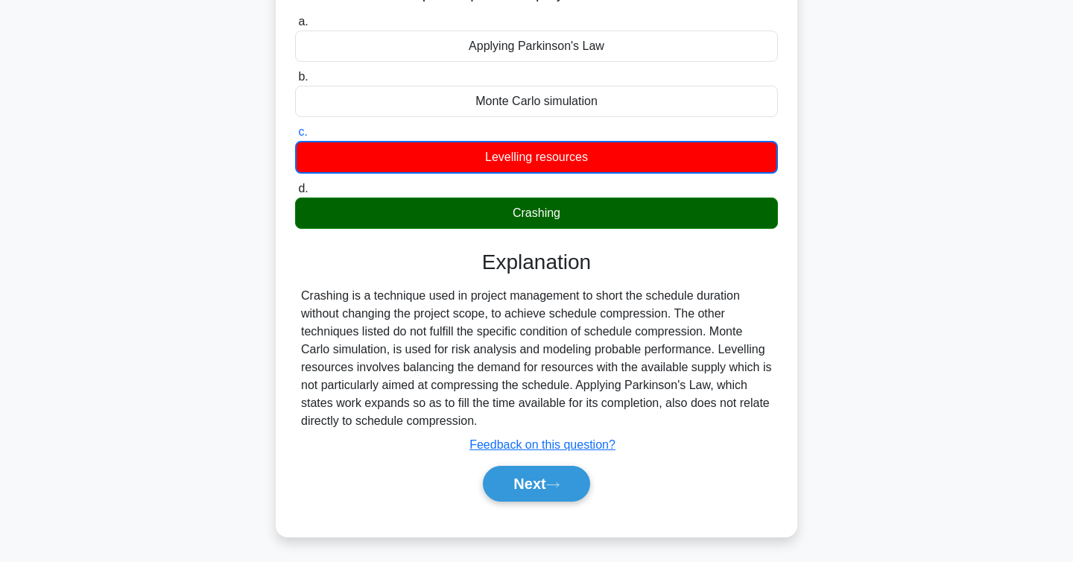
scroll to position [166, 0]
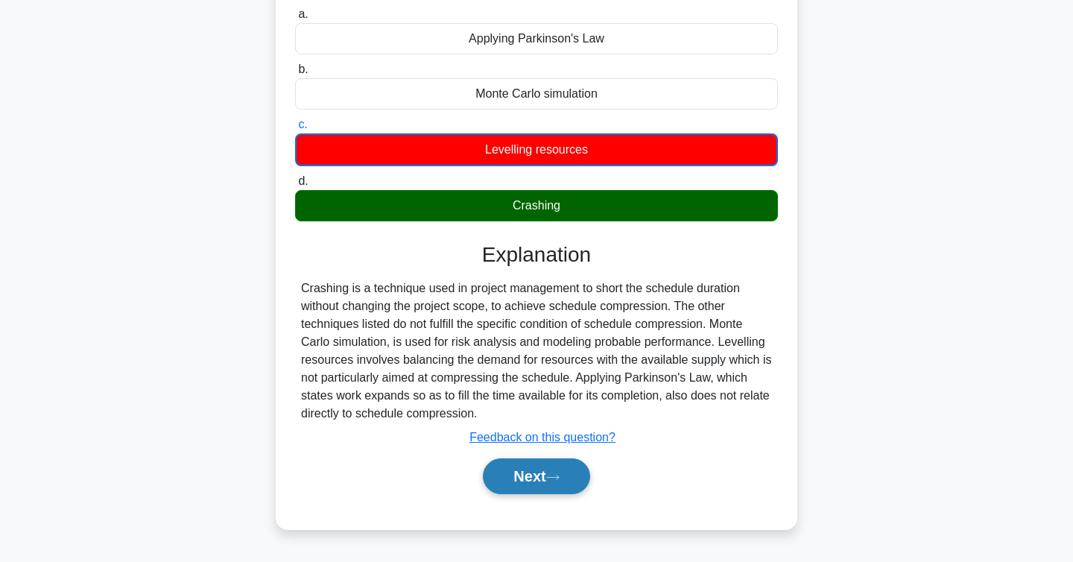
click at [509, 482] on button "Next" at bounding box center [536, 476] width 107 height 36
